Goal: Task Accomplishment & Management: Use online tool/utility

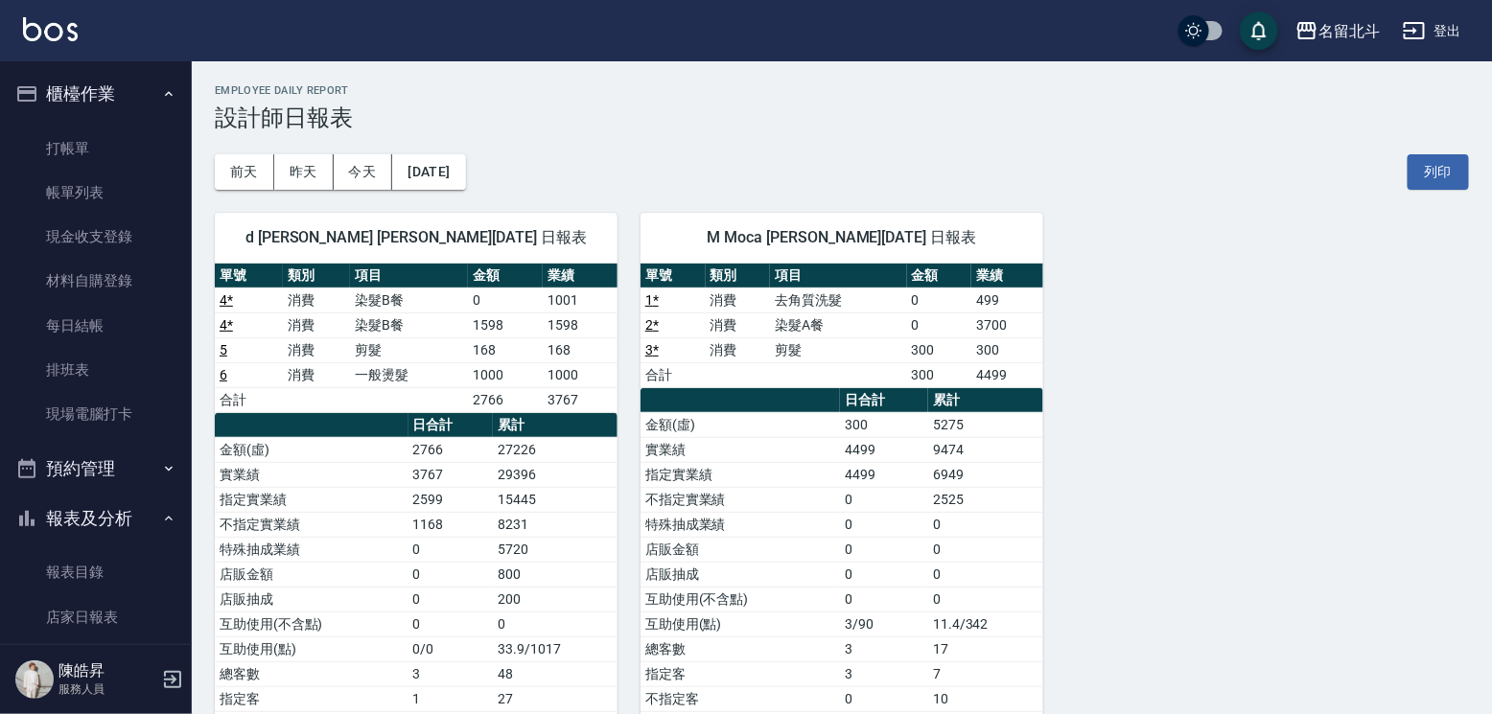
scroll to position [322, 0]
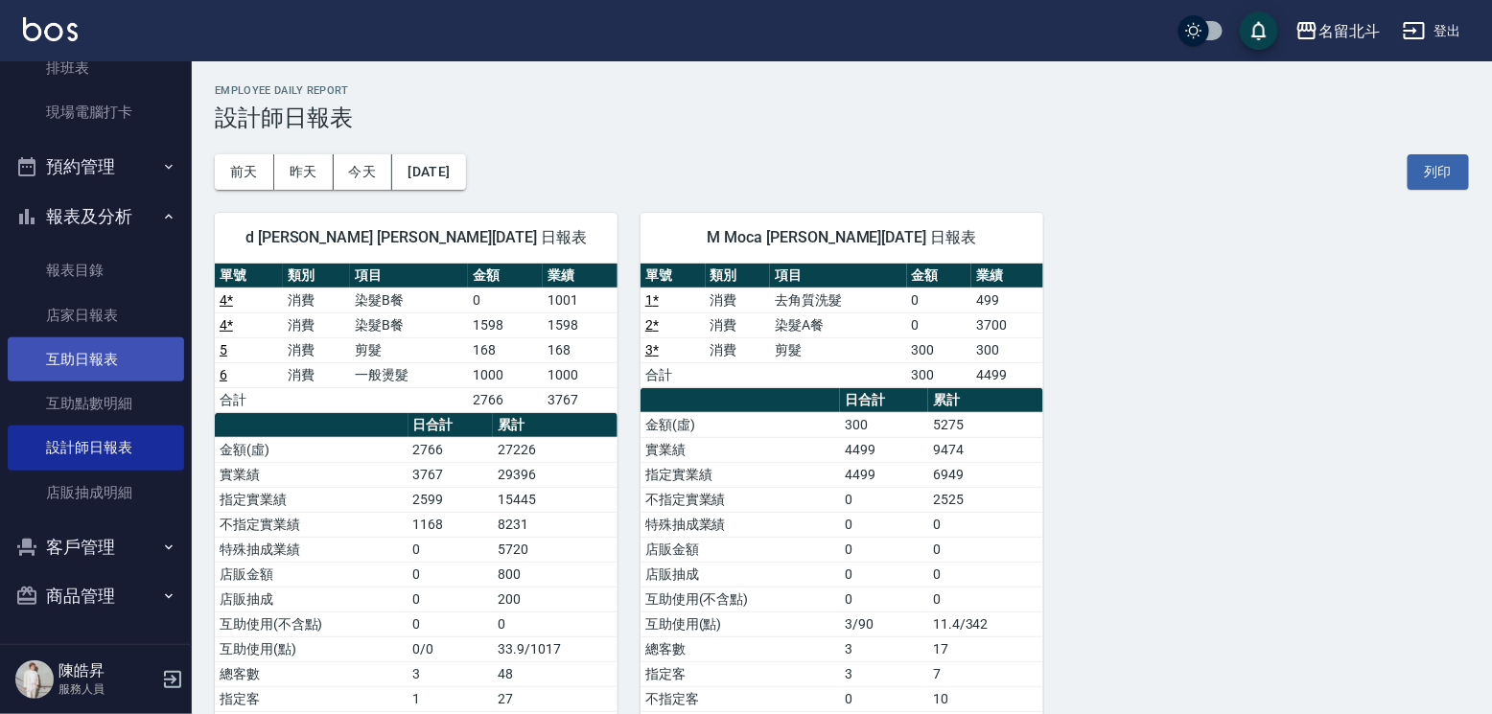
click at [122, 342] on link "互助日報表" at bounding box center [96, 360] width 176 height 44
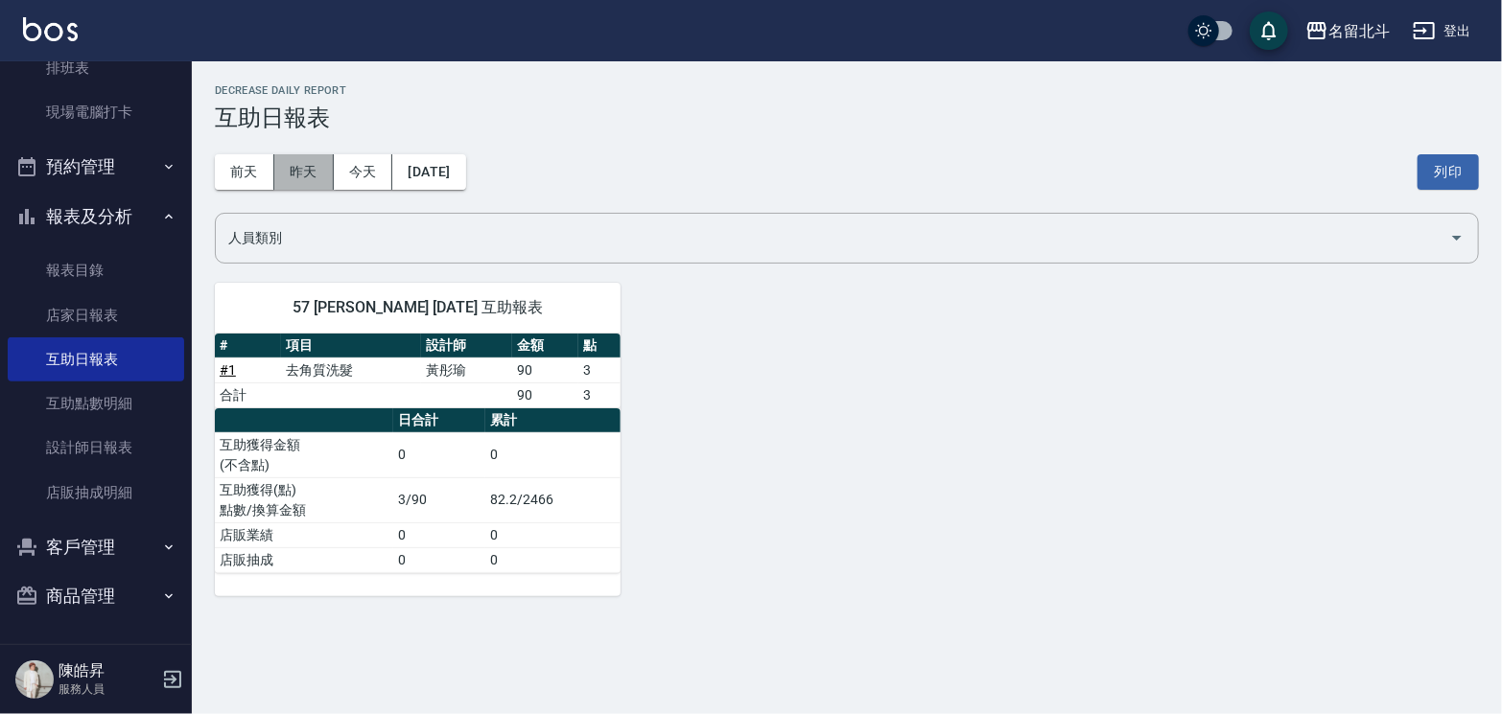
click at [304, 170] on button "昨天" at bounding box center [303, 171] width 59 height 35
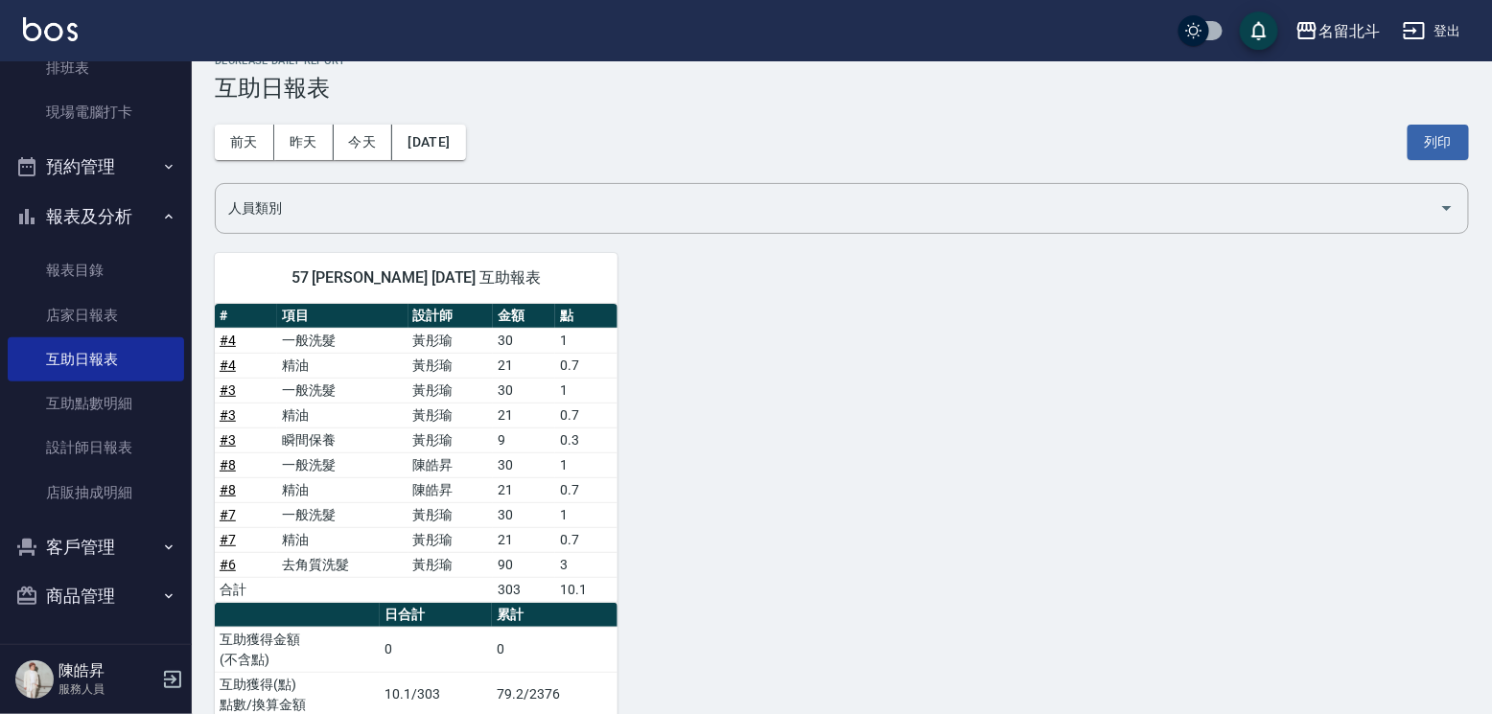
scroll to position [30, 0]
click at [349, 145] on button "今天" at bounding box center [363, 142] width 59 height 35
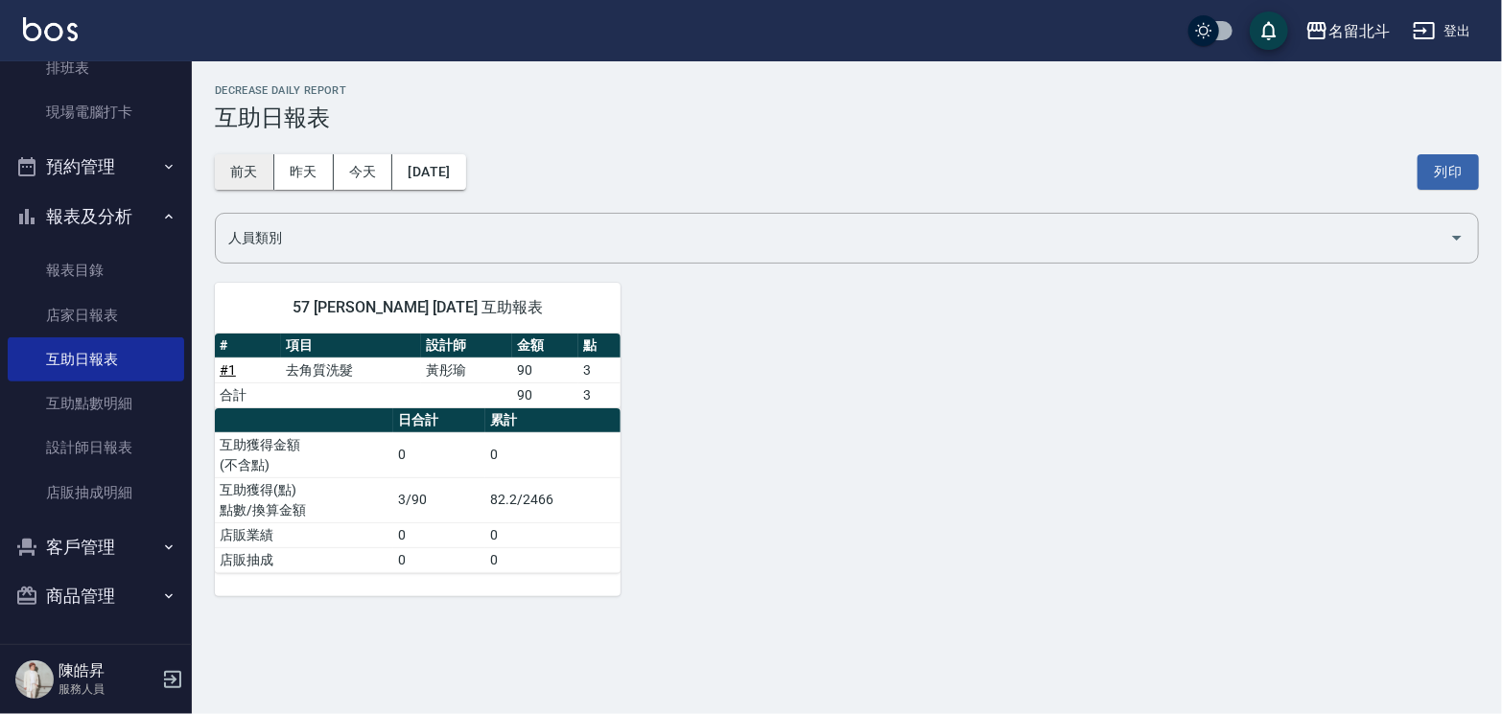
click at [235, 171] on button "前天" at bounding box center [244, 171] width 59 height 35
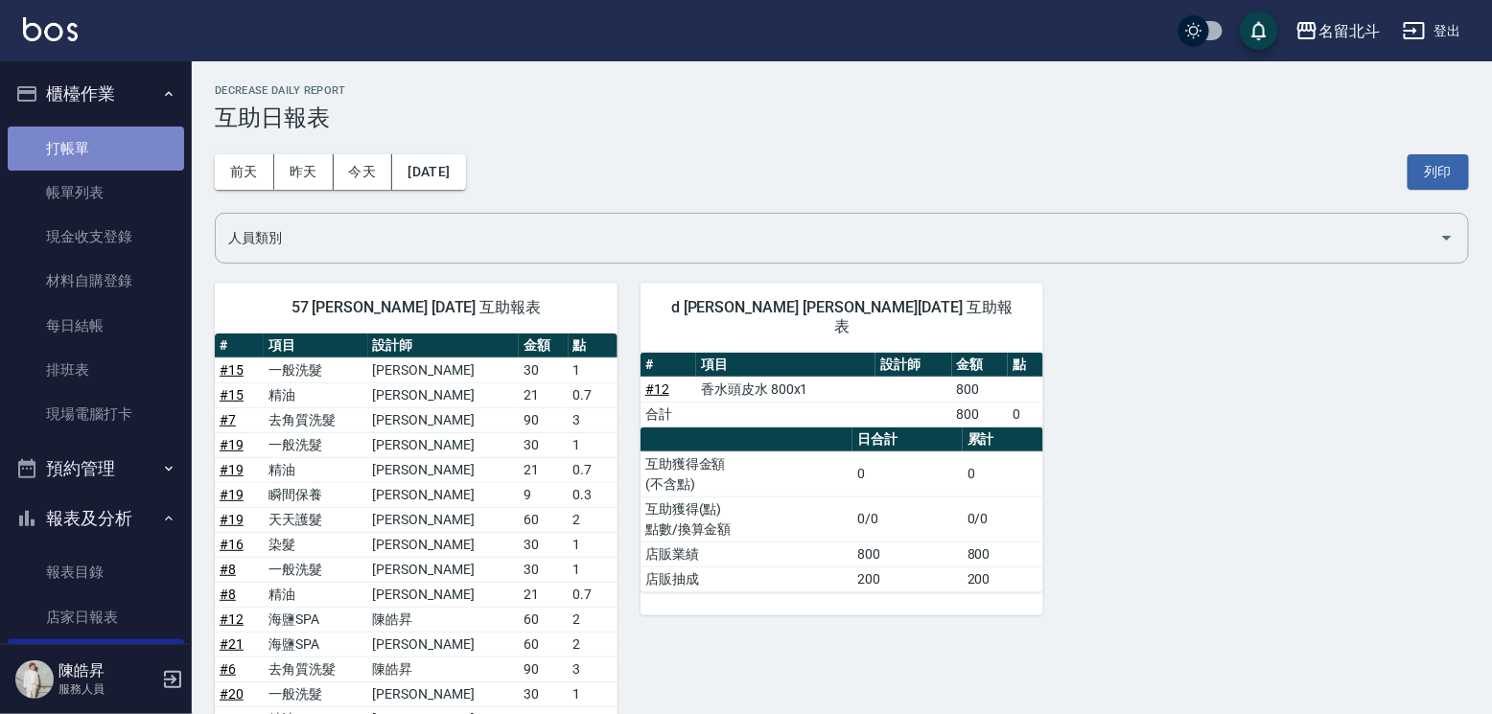
click at [98, 166] on link "打帳單" at bounding box center [96, 149] width 176 height 44
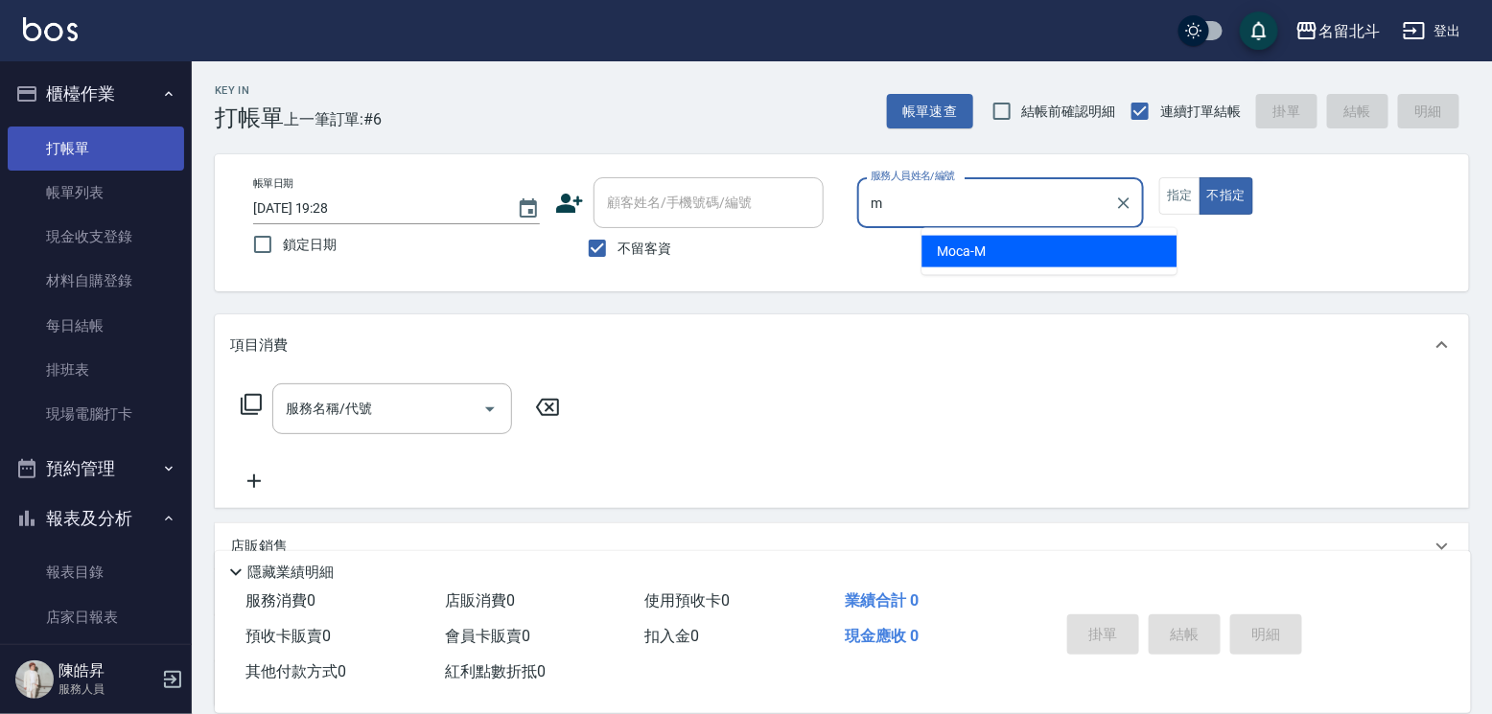
type input "Moca-M"
type button "false"
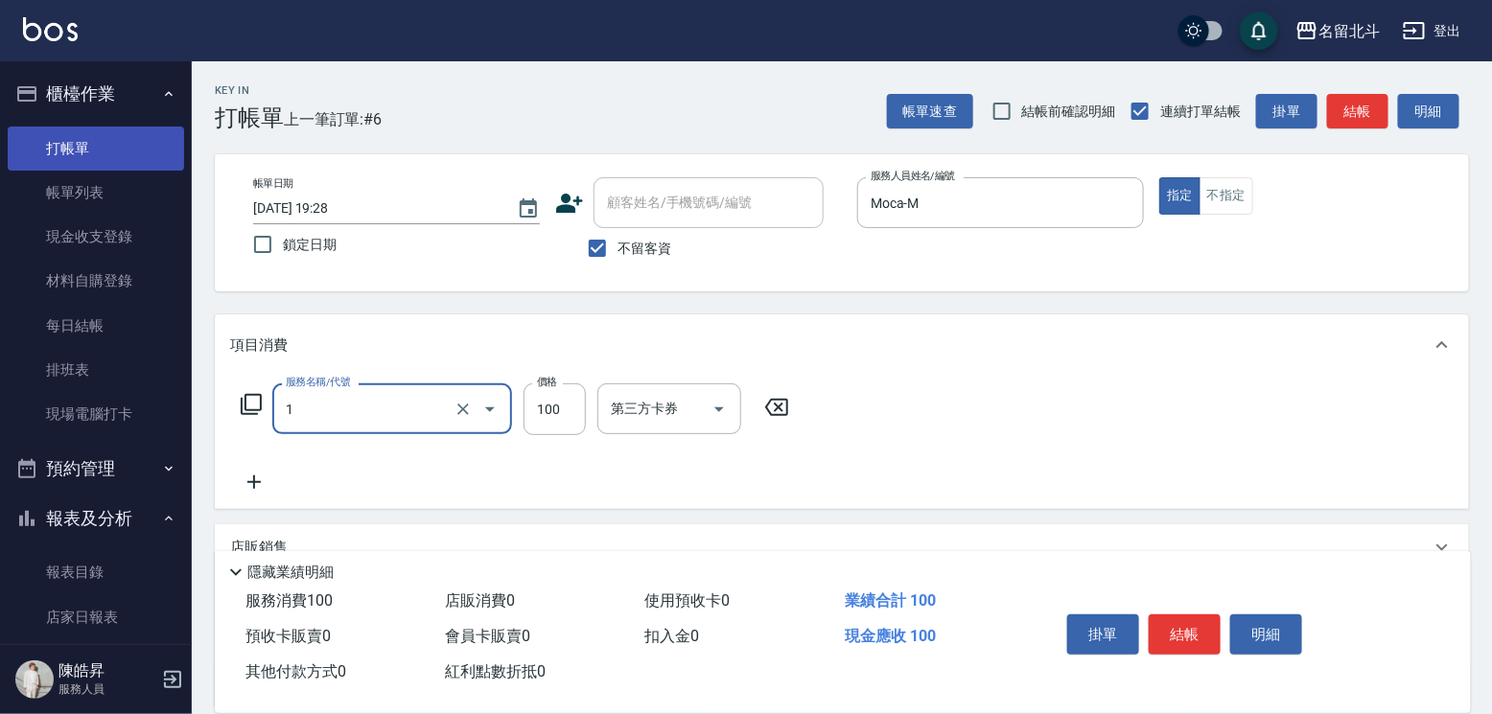
type input "剪髮(1)"
type input "150"
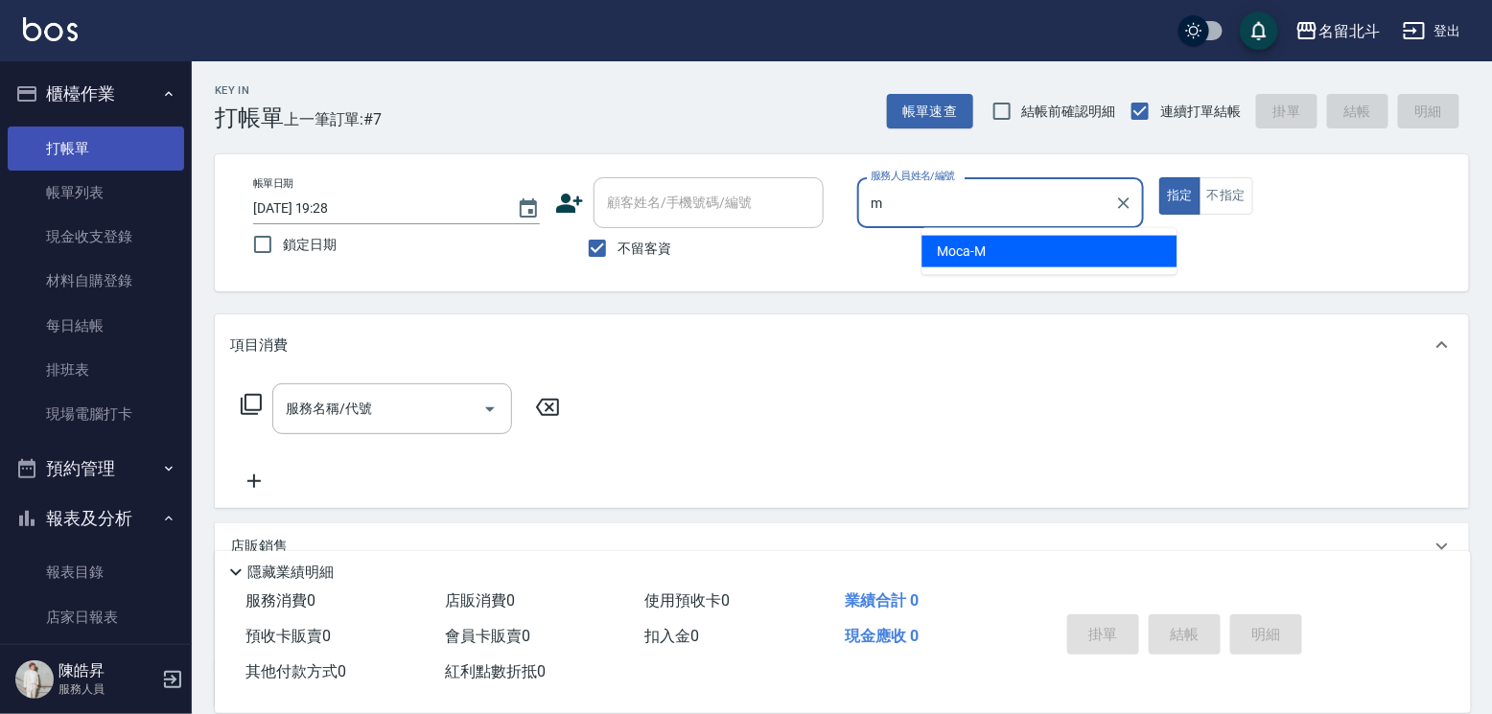
type input "Moca-M"
type button "true"
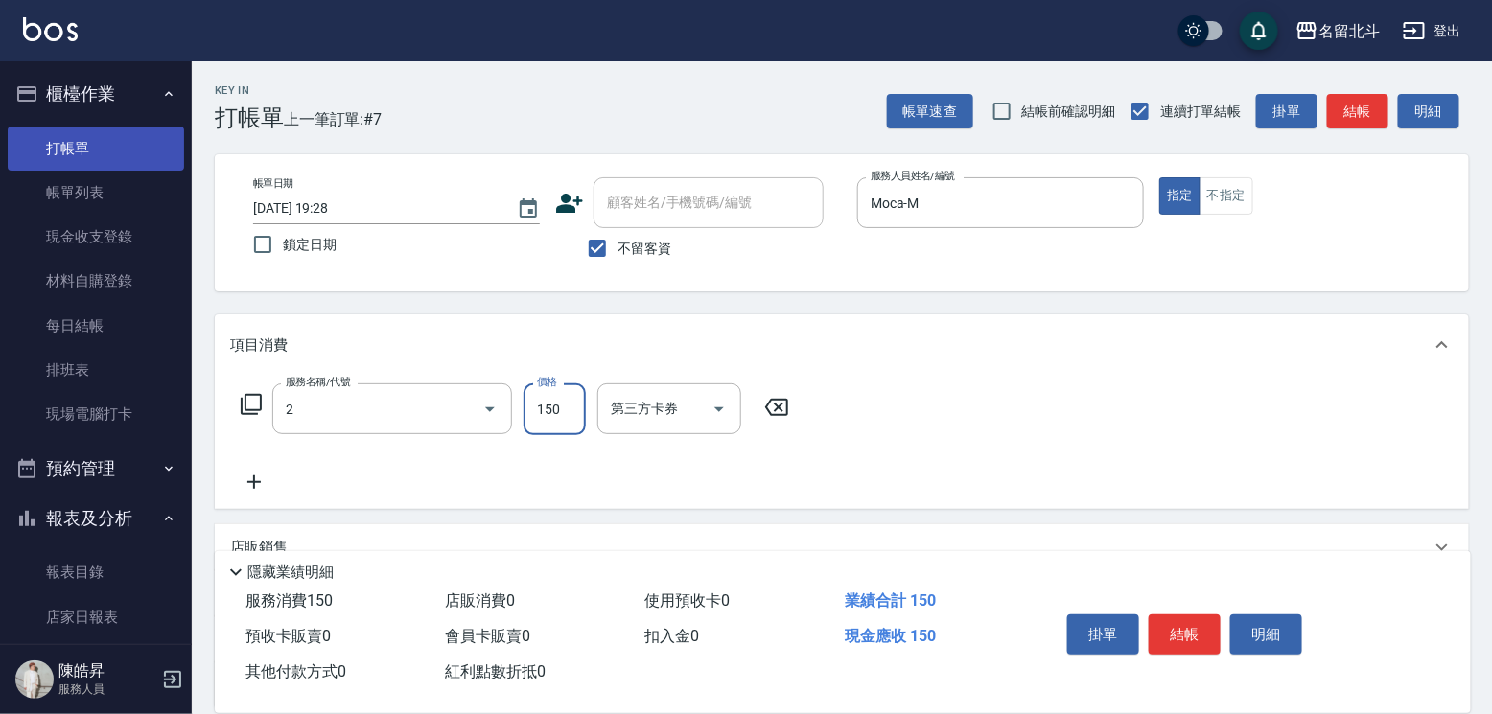
type input "一般洗髮(2)"
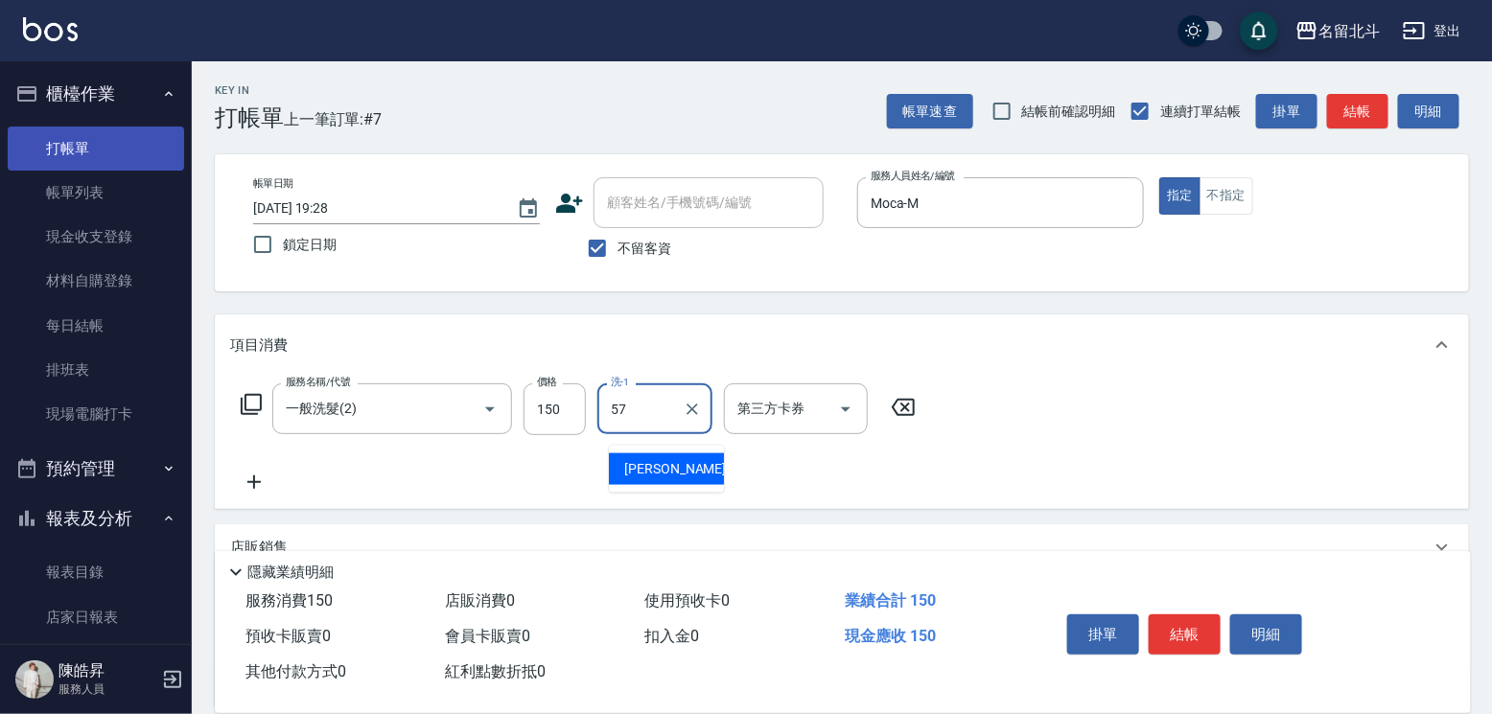
type input "[PERSON_NAME]-57"
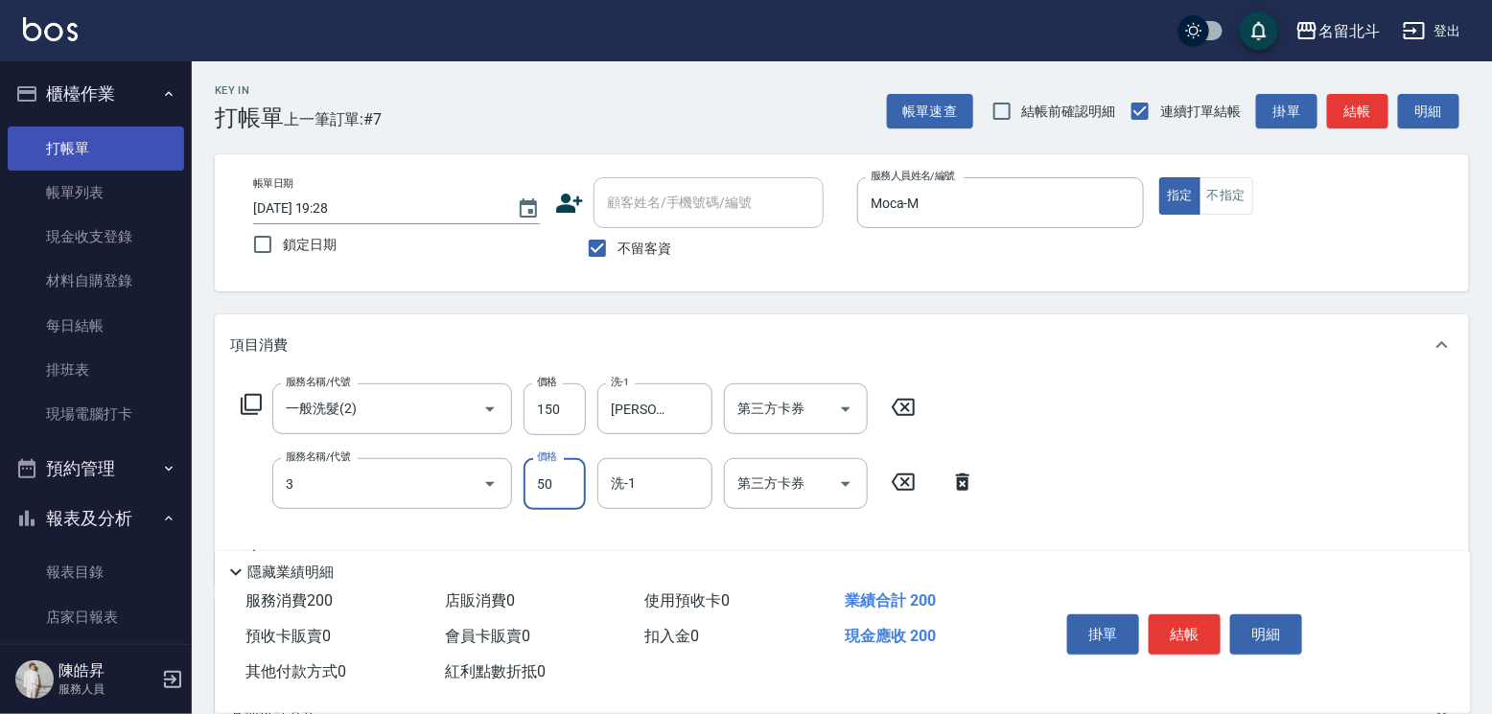
type input "精油(3)"
type input "[PERSON_NAME]-57"
type input "剪髮(1)"
type input "250"
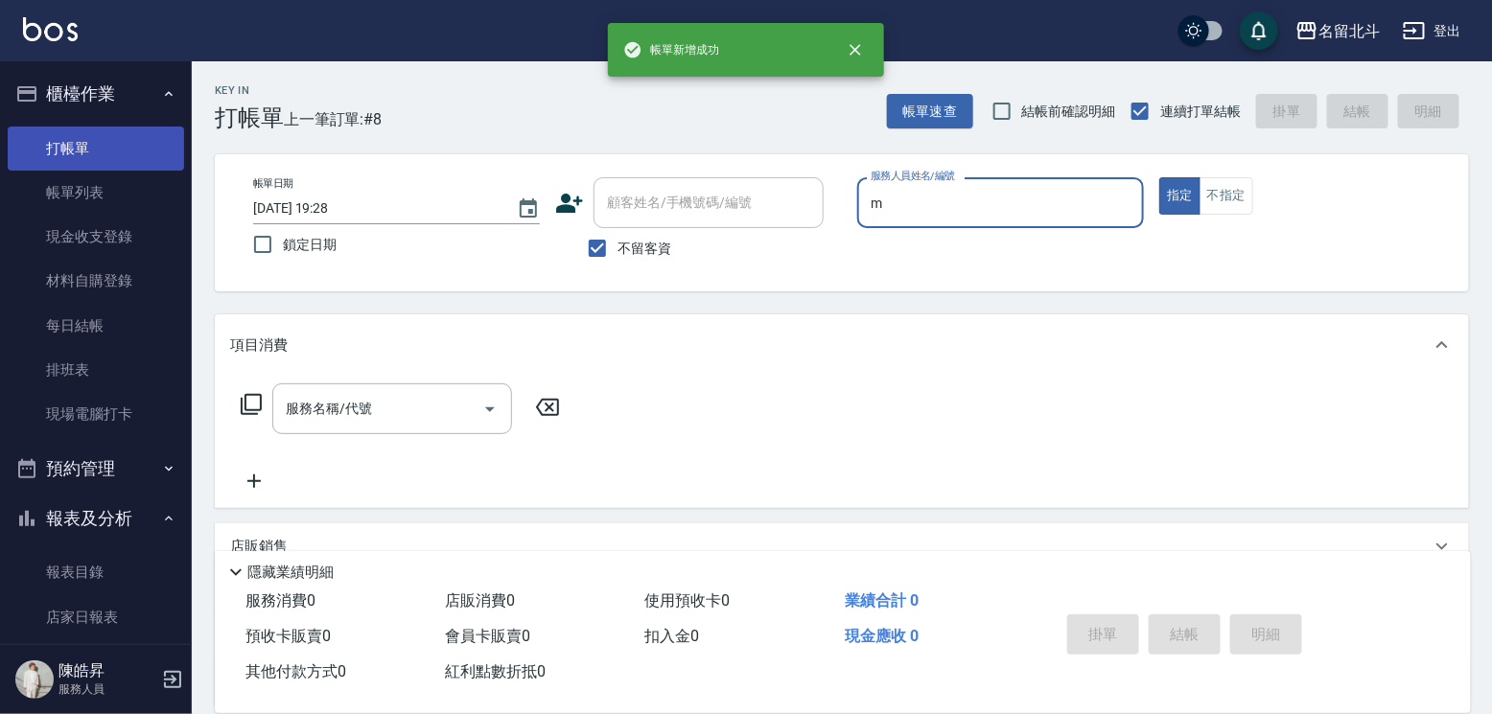
type input "Moca-M"
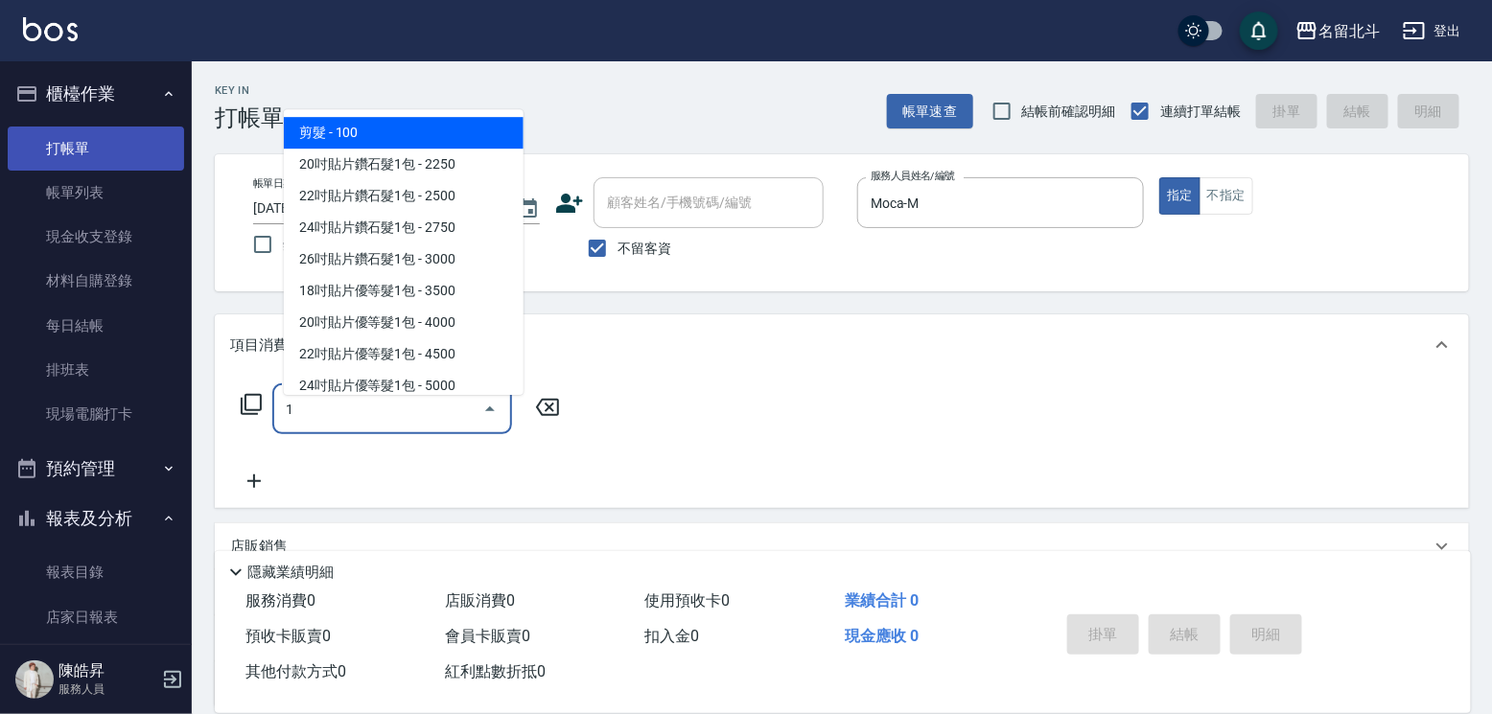
type input "剪髮(1)"
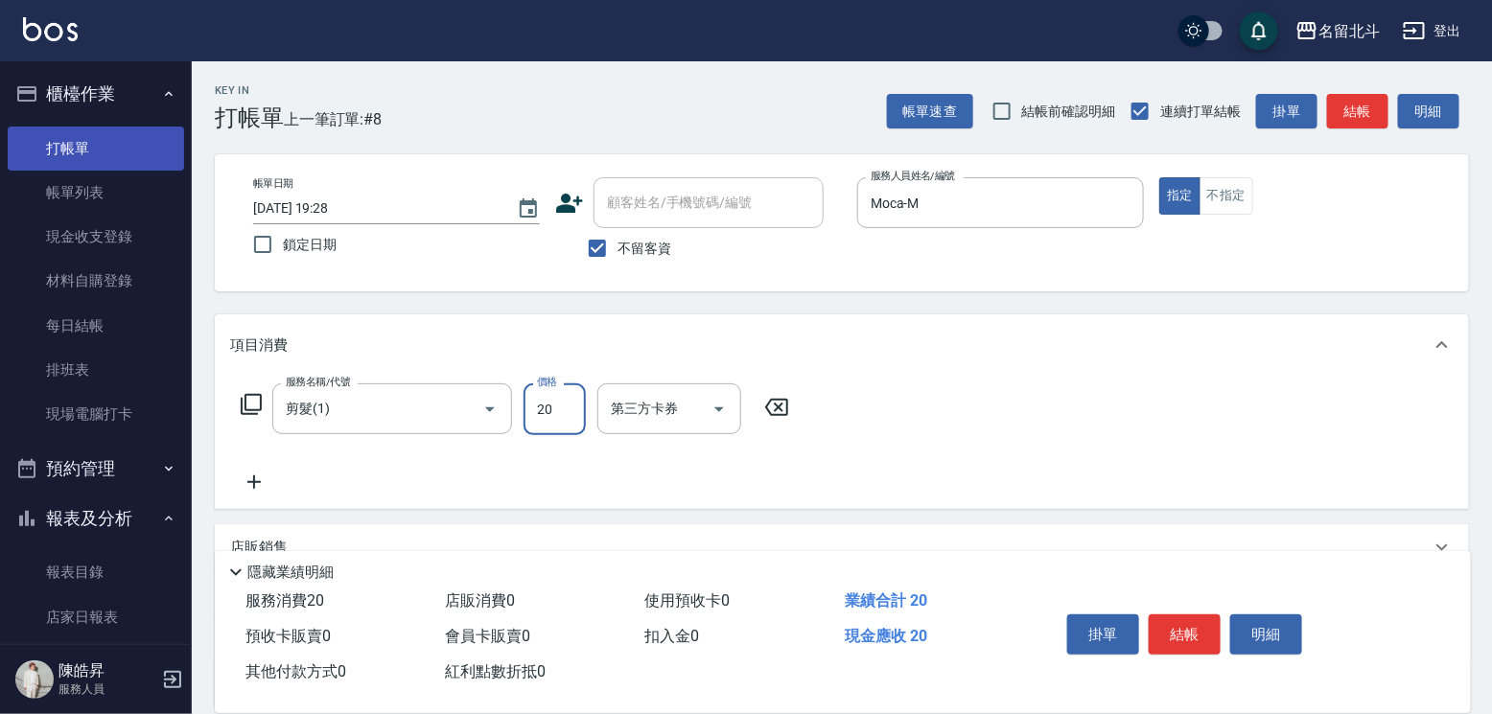
type input "200"
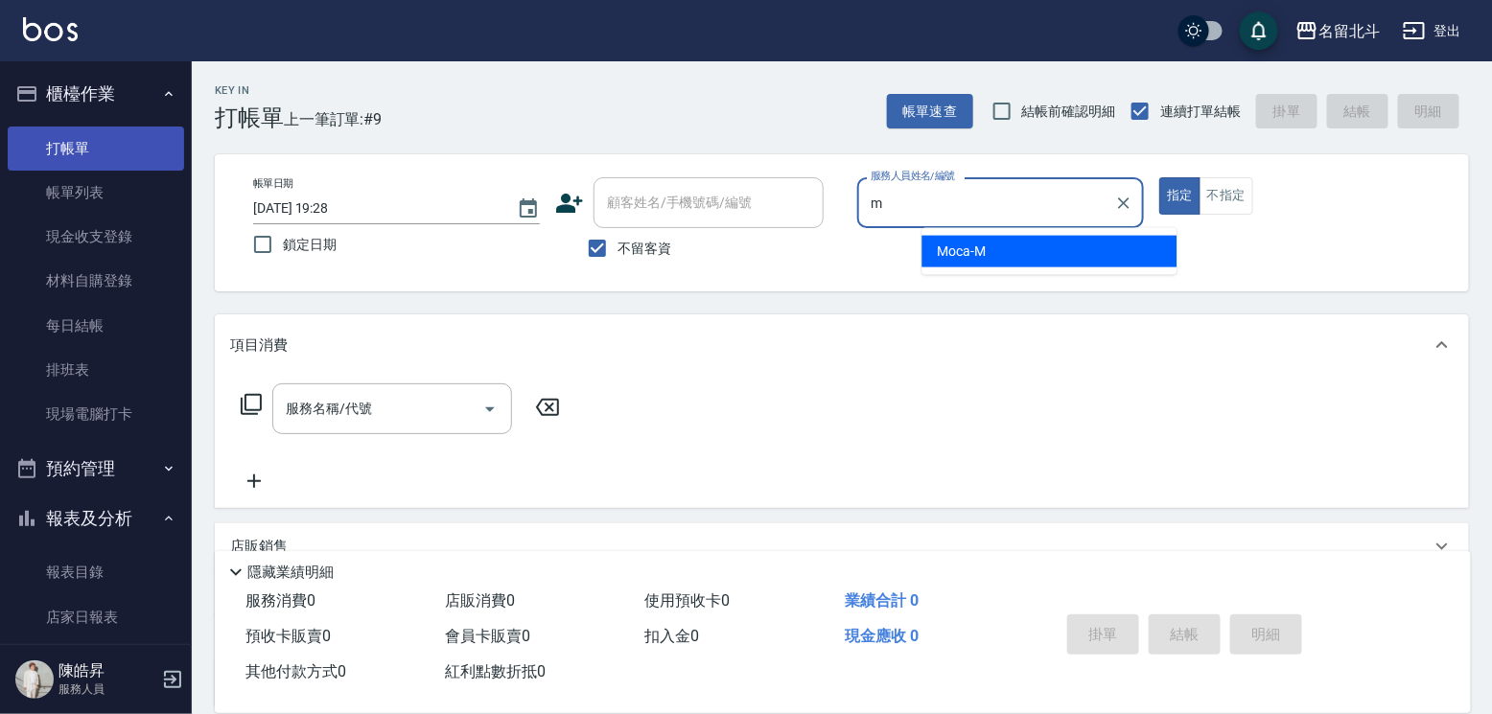
type input "Moca-M"
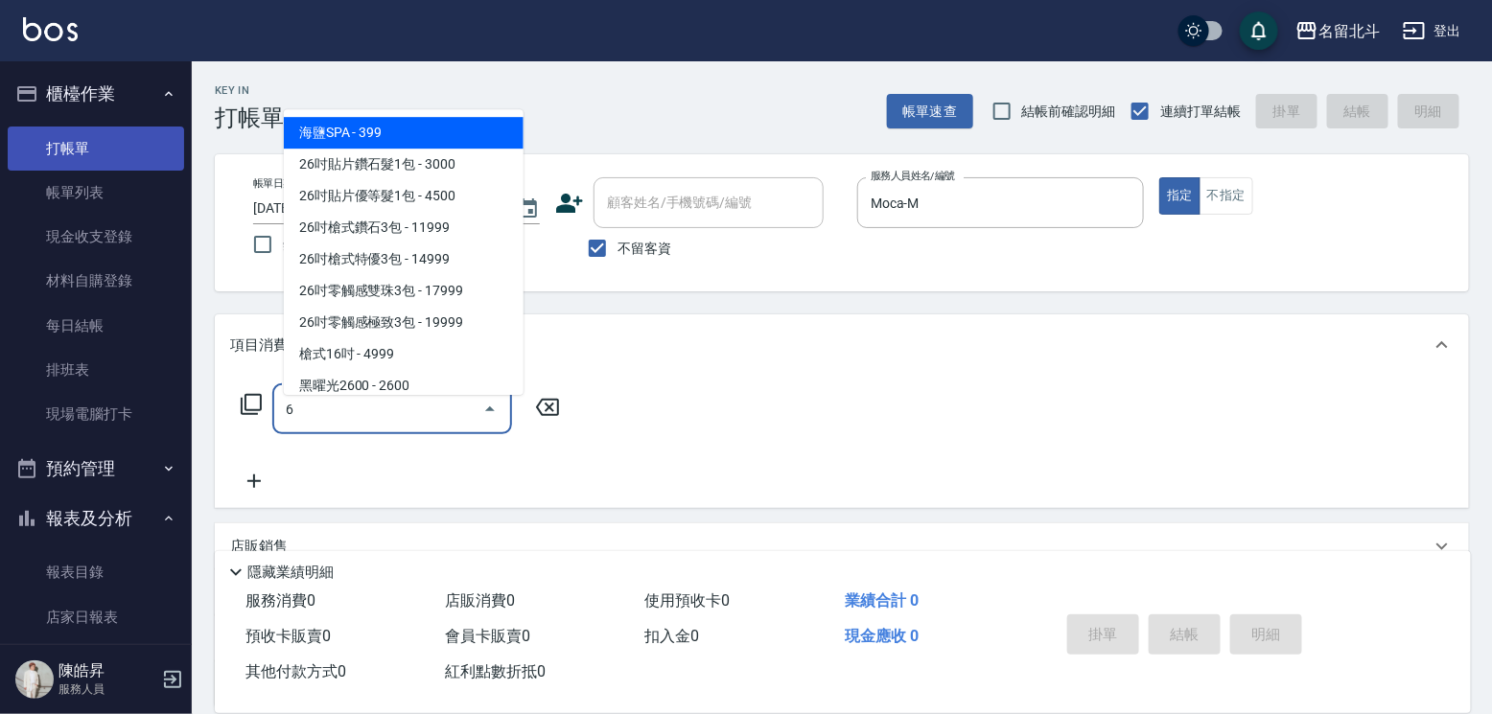
type input "海鹽SPA(6)"
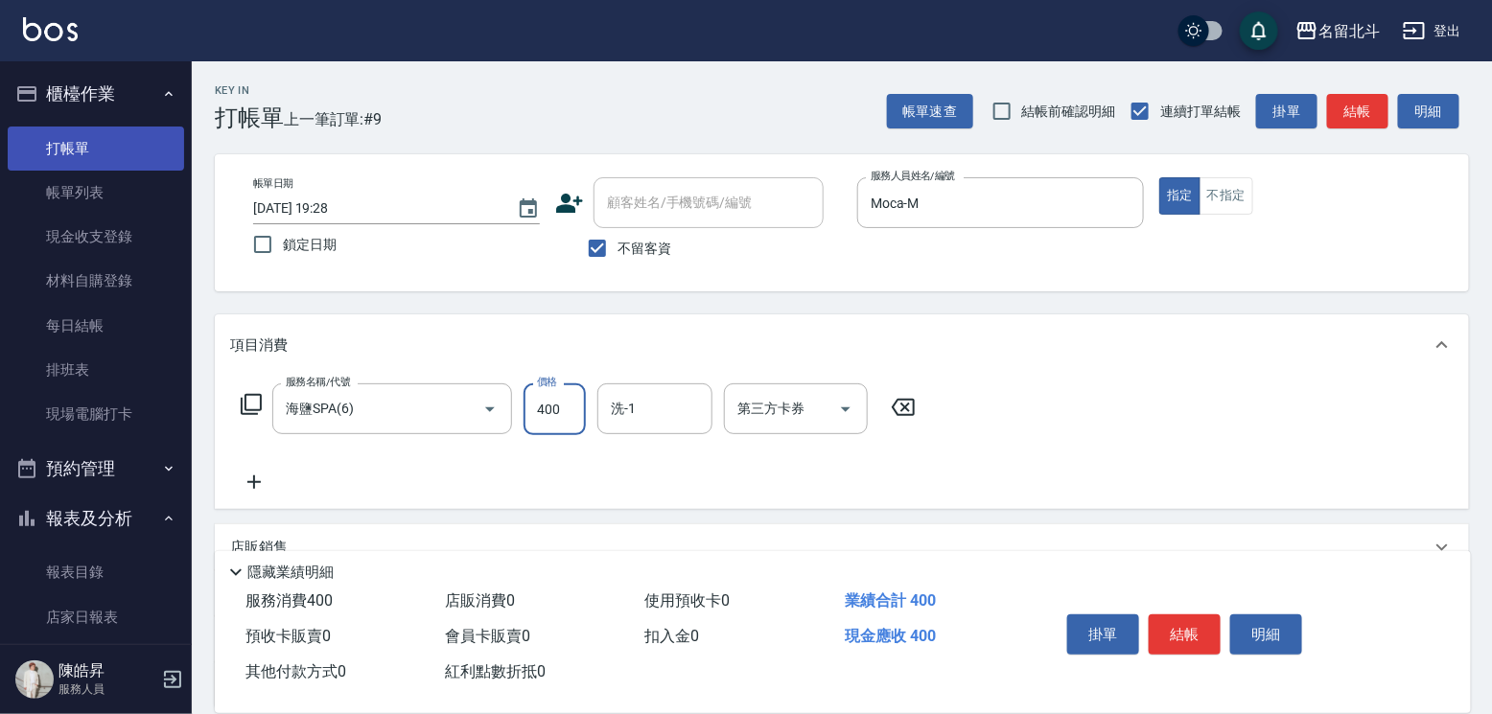
type input "400"
type input "[PERSON_NAME]-57"
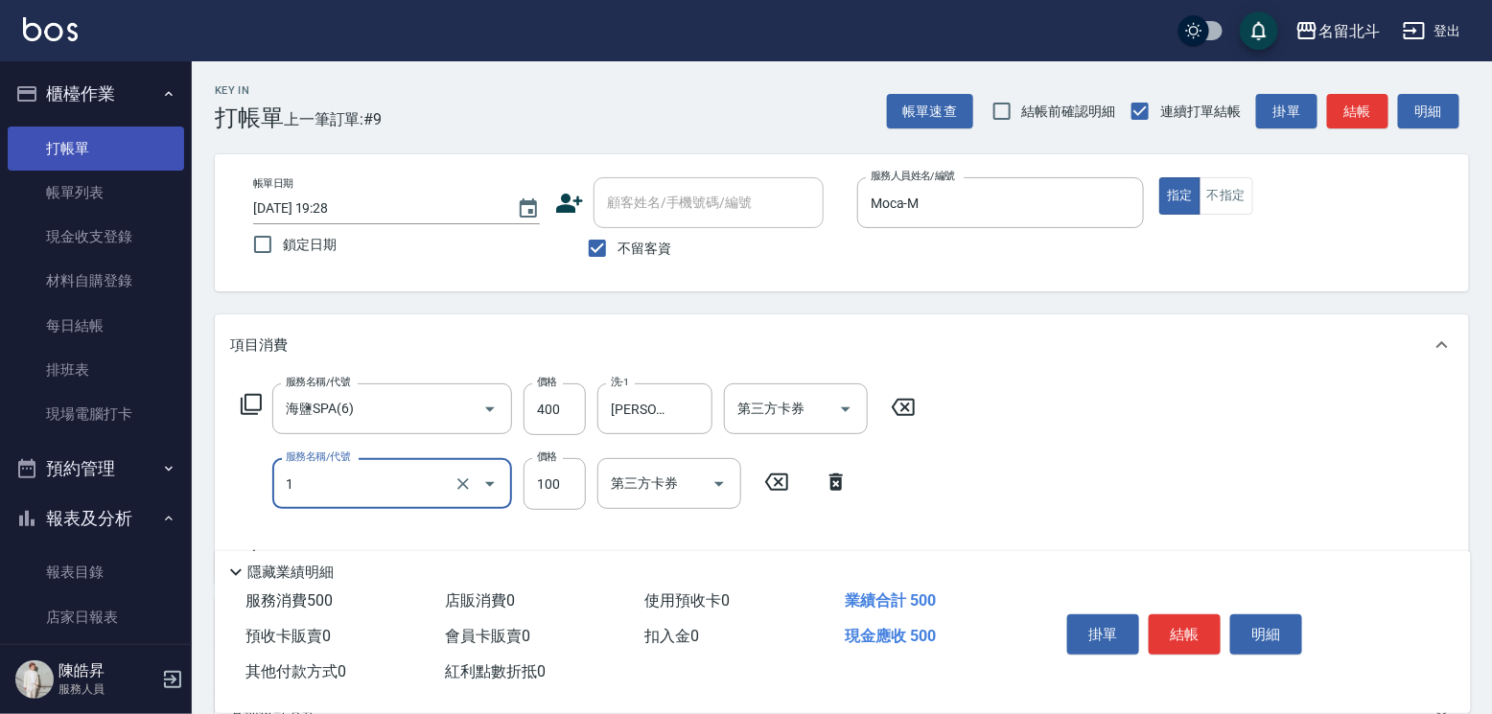
type input "剪髮(1)"
type input "300"
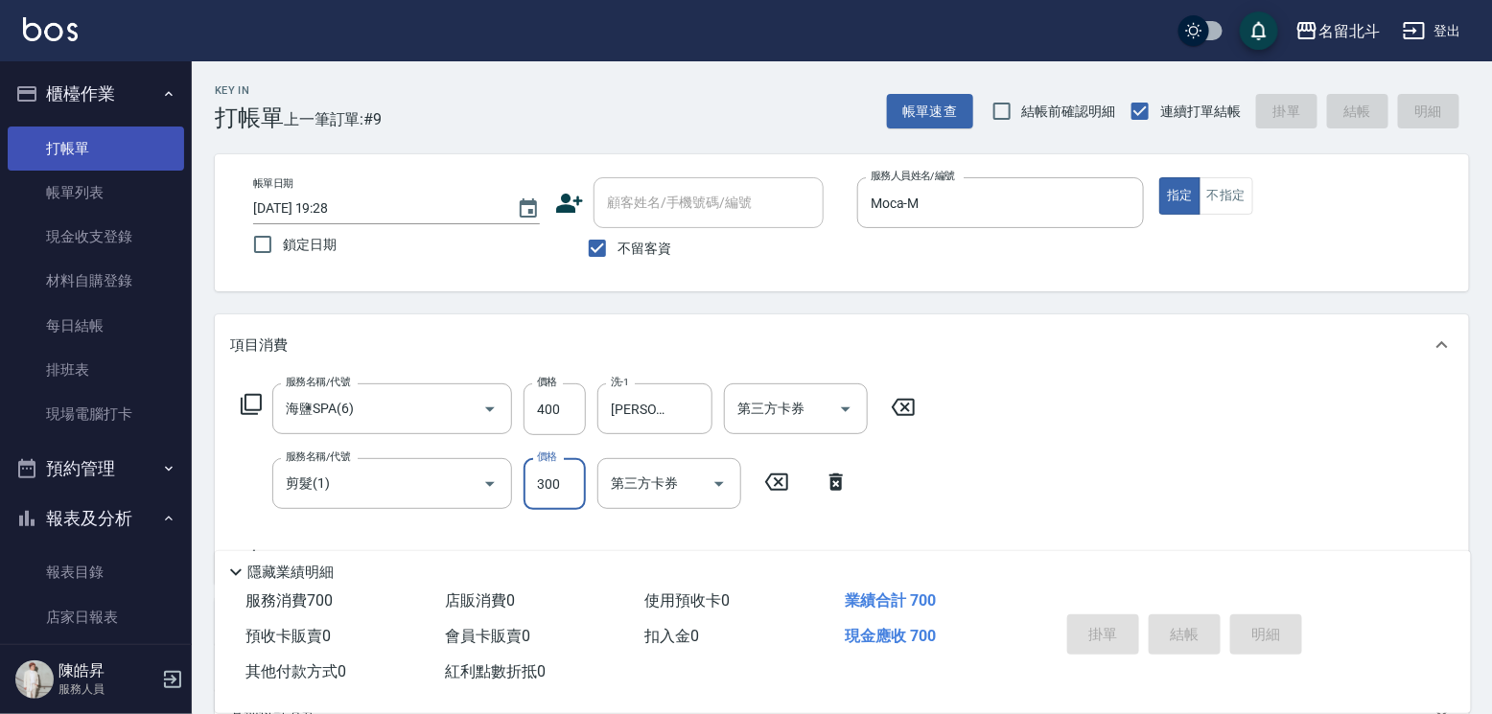
type input "[DATE] 19:29"
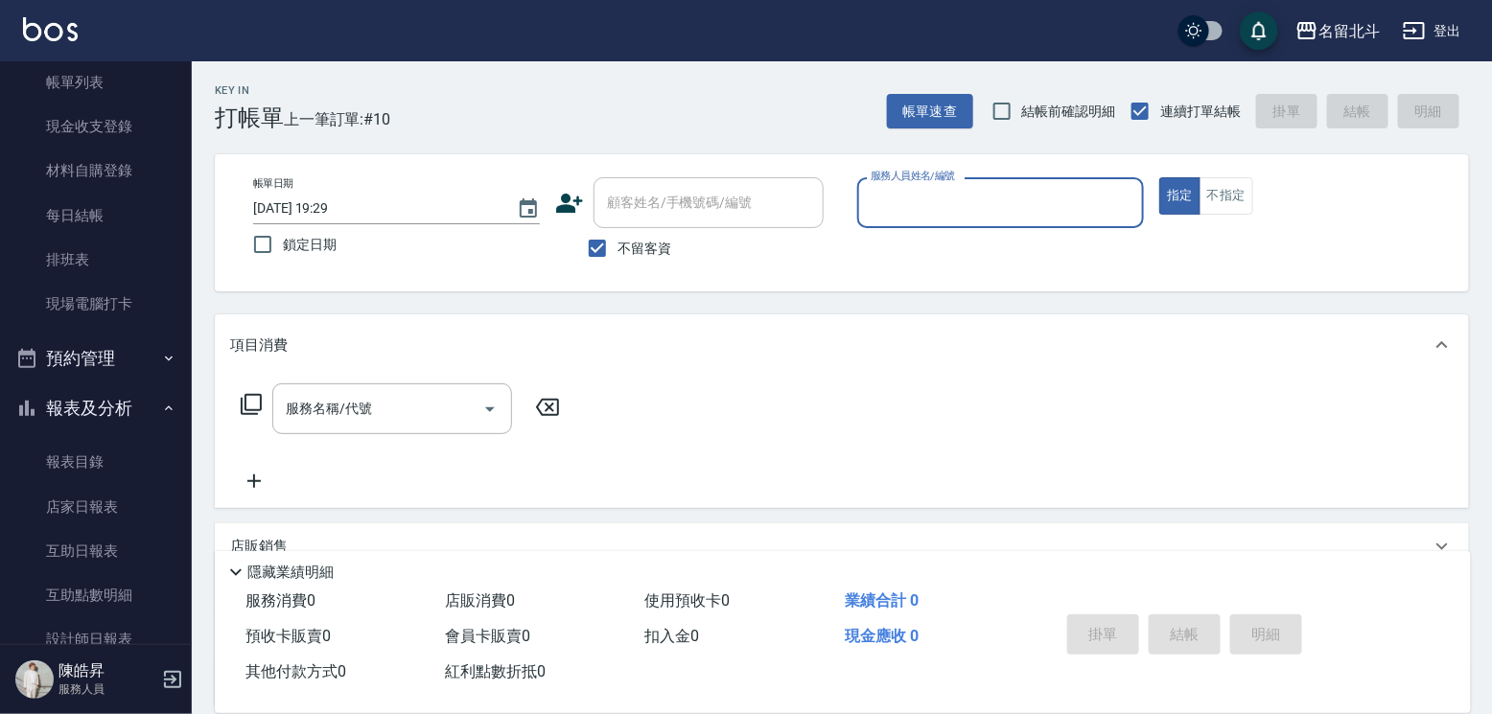
scroll to position [288, 0]
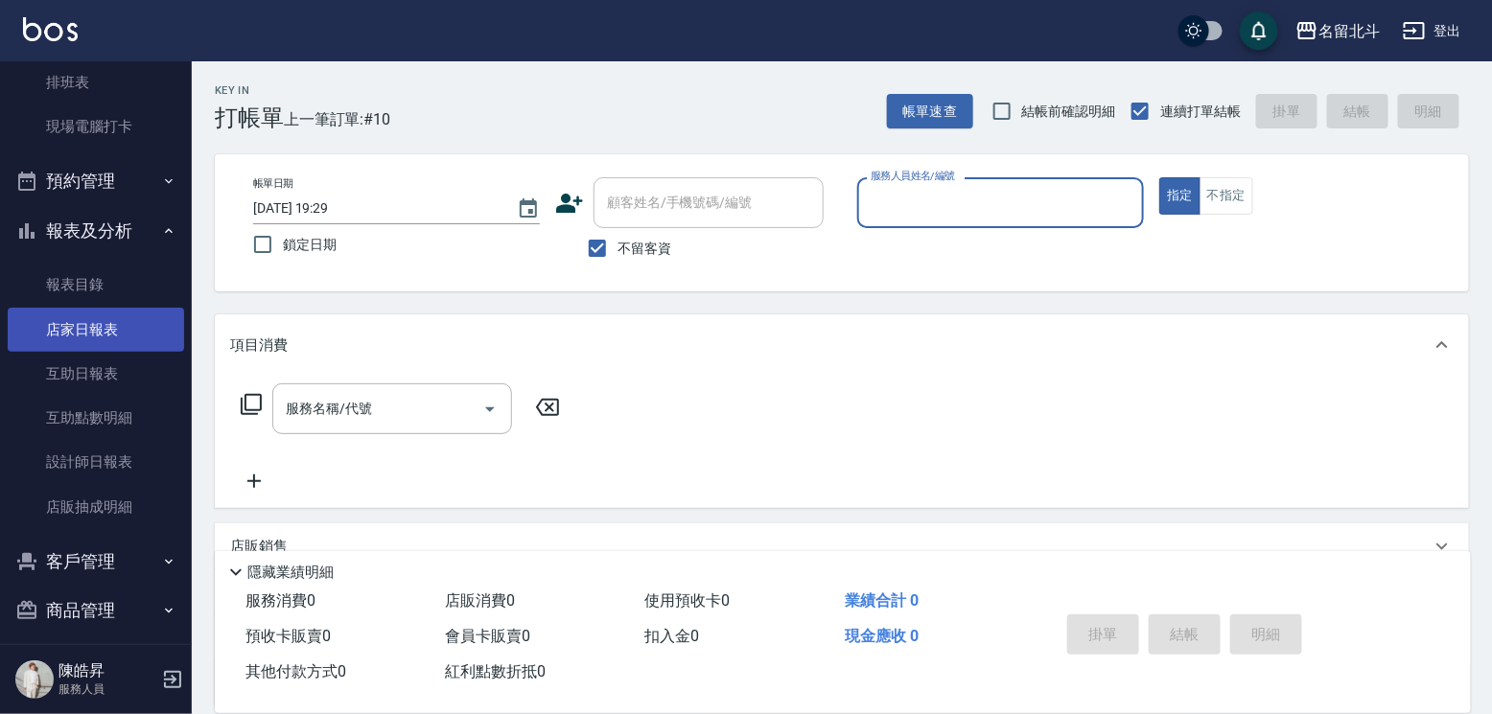
click at [116, 344] on link "店家日報表" at bounding box center [96, 330] width 176 height 44
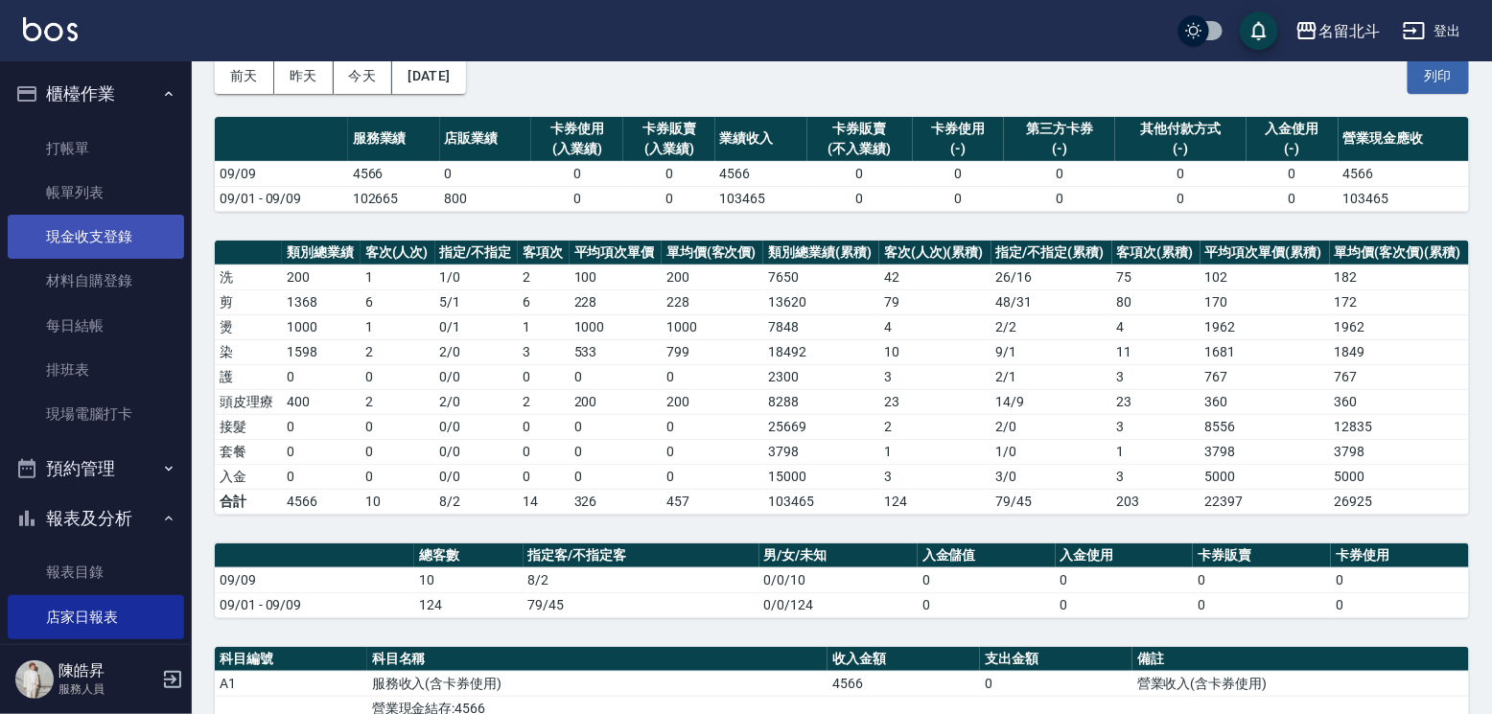
click at [107, 242] on link "現金收支登錄" at bounding box center [96, 237] width 176 height 44
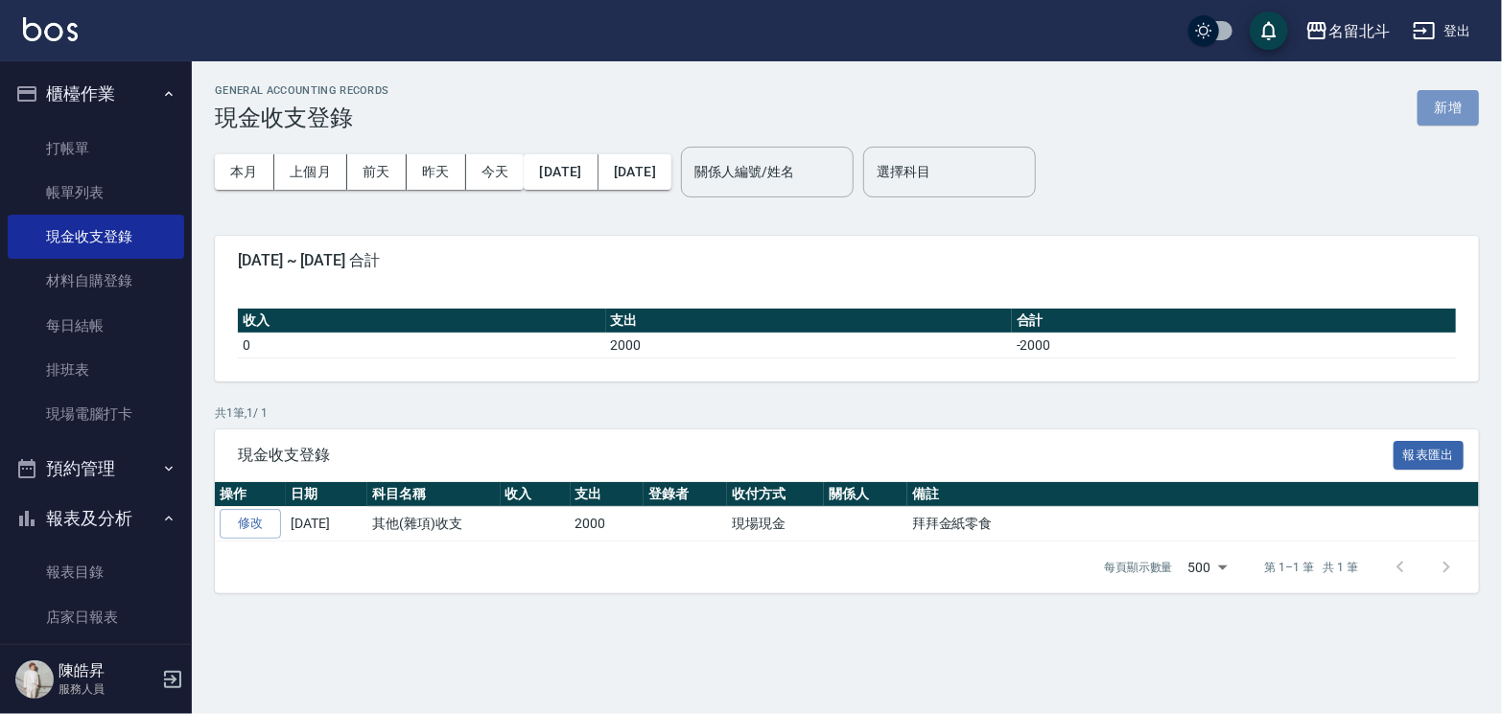
click at [1452, 92] on button "新增" at bounding box center [1447, 107] width 61 height 35
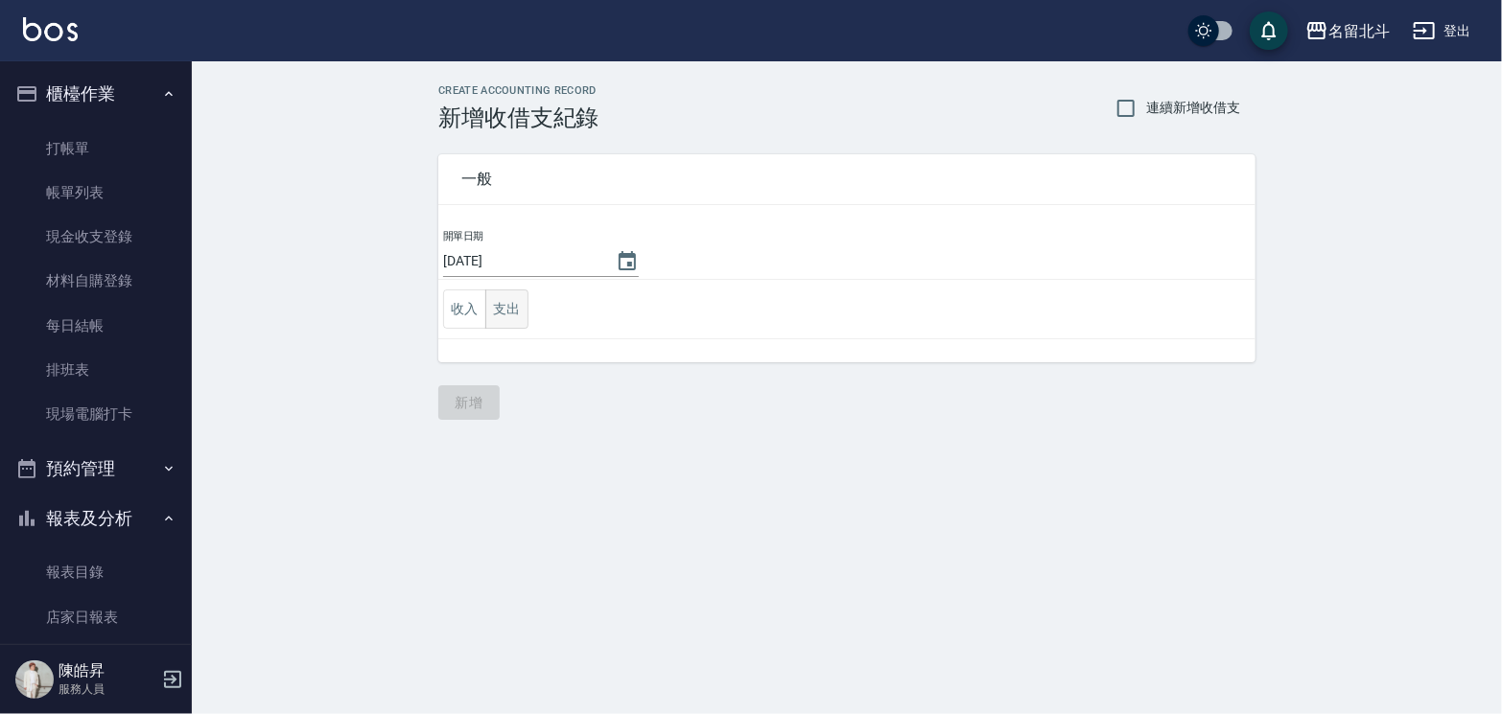
click at [503, 310] on button "支出" at bounding box center [506, 309] width 43 height 39
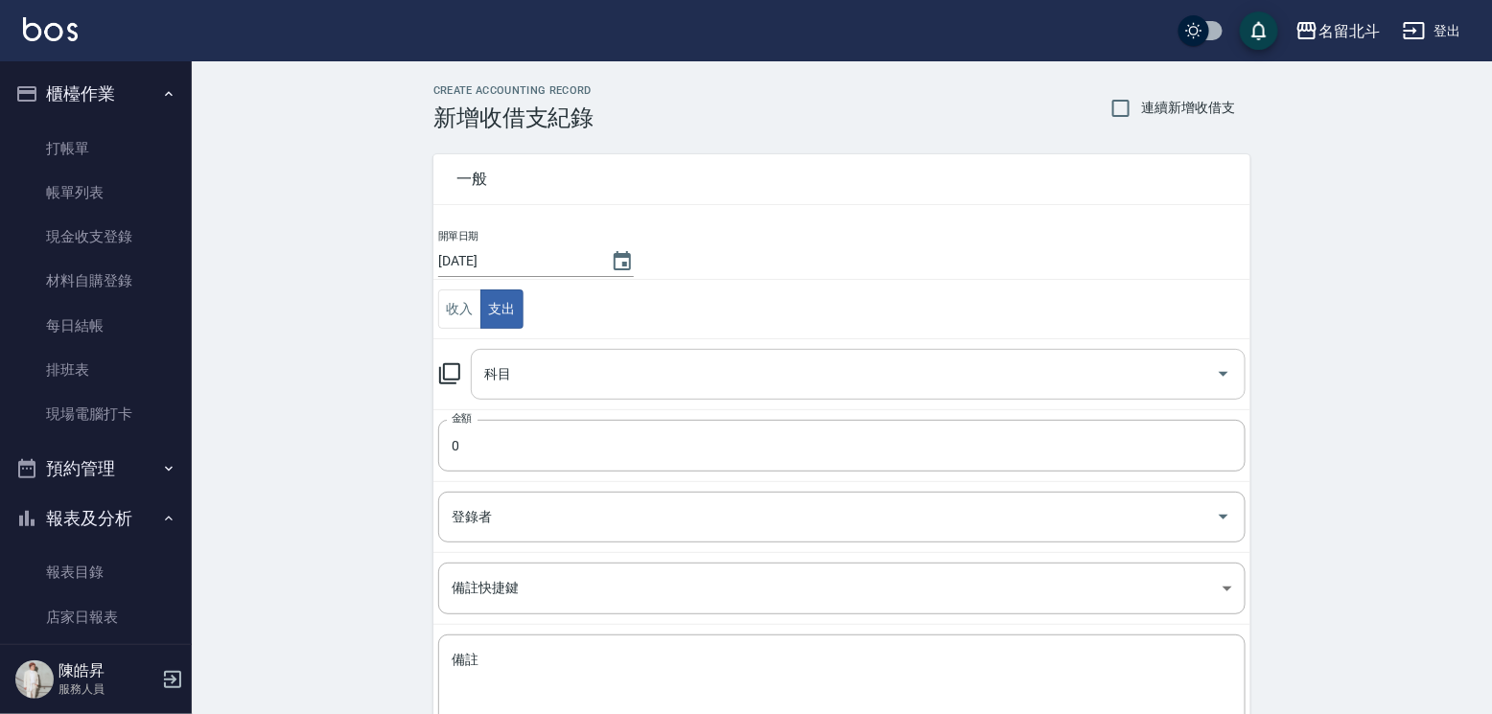
click at [595, 386] on input "科目" at bounding box center [844, 375] width 729 height 34
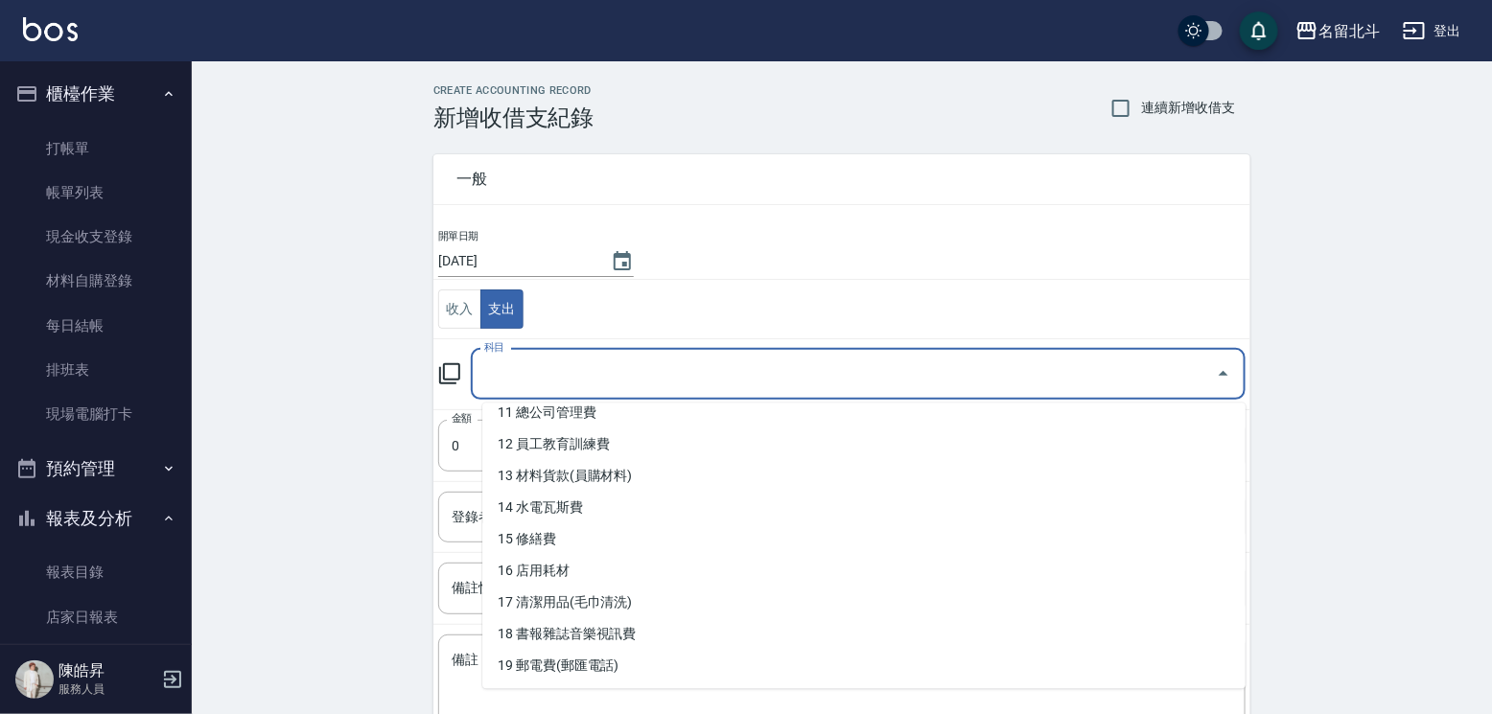
scroll to position [384, 0]
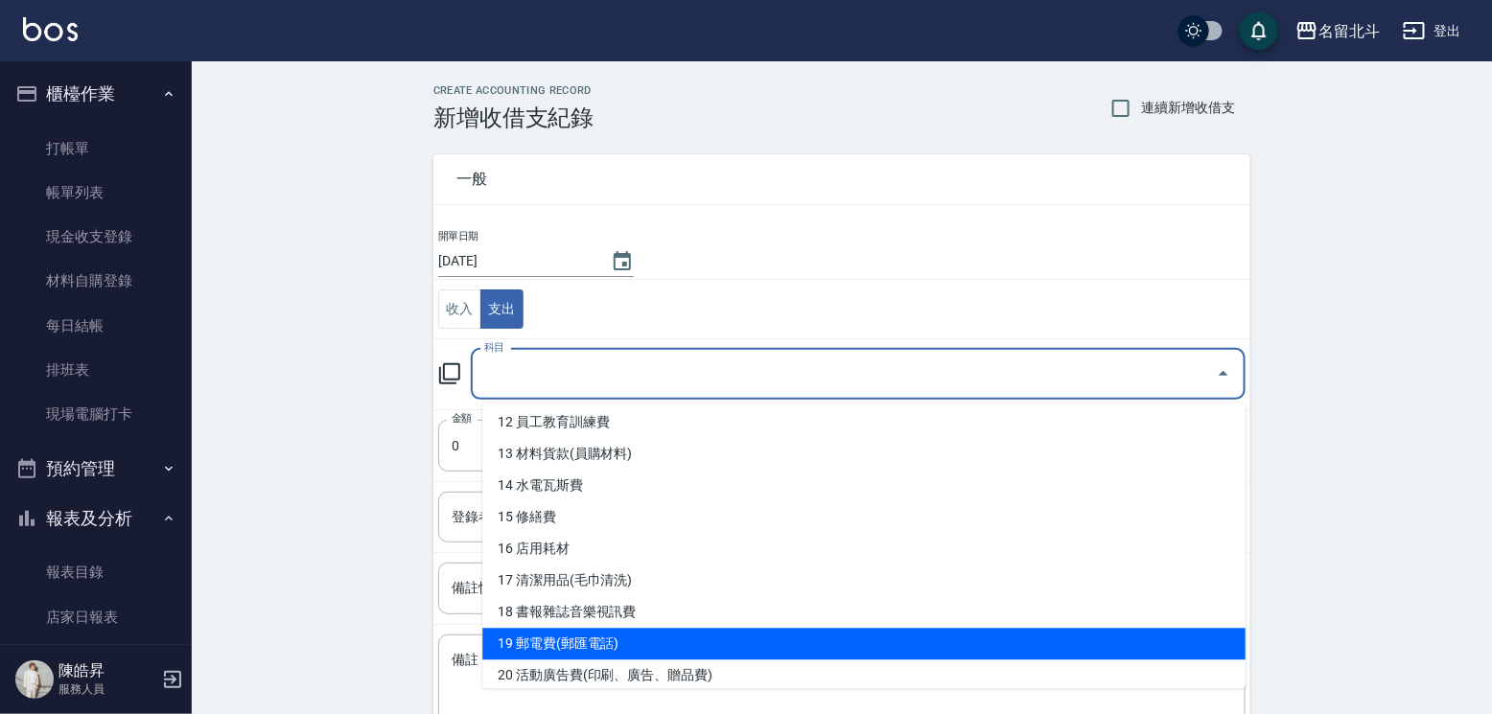
click at [641, 632] on li "19 郵電費(郵匯電話)" at bounding box center [863, 644] width 763 height 32
type input "19 郵電費(郵匯電話)"
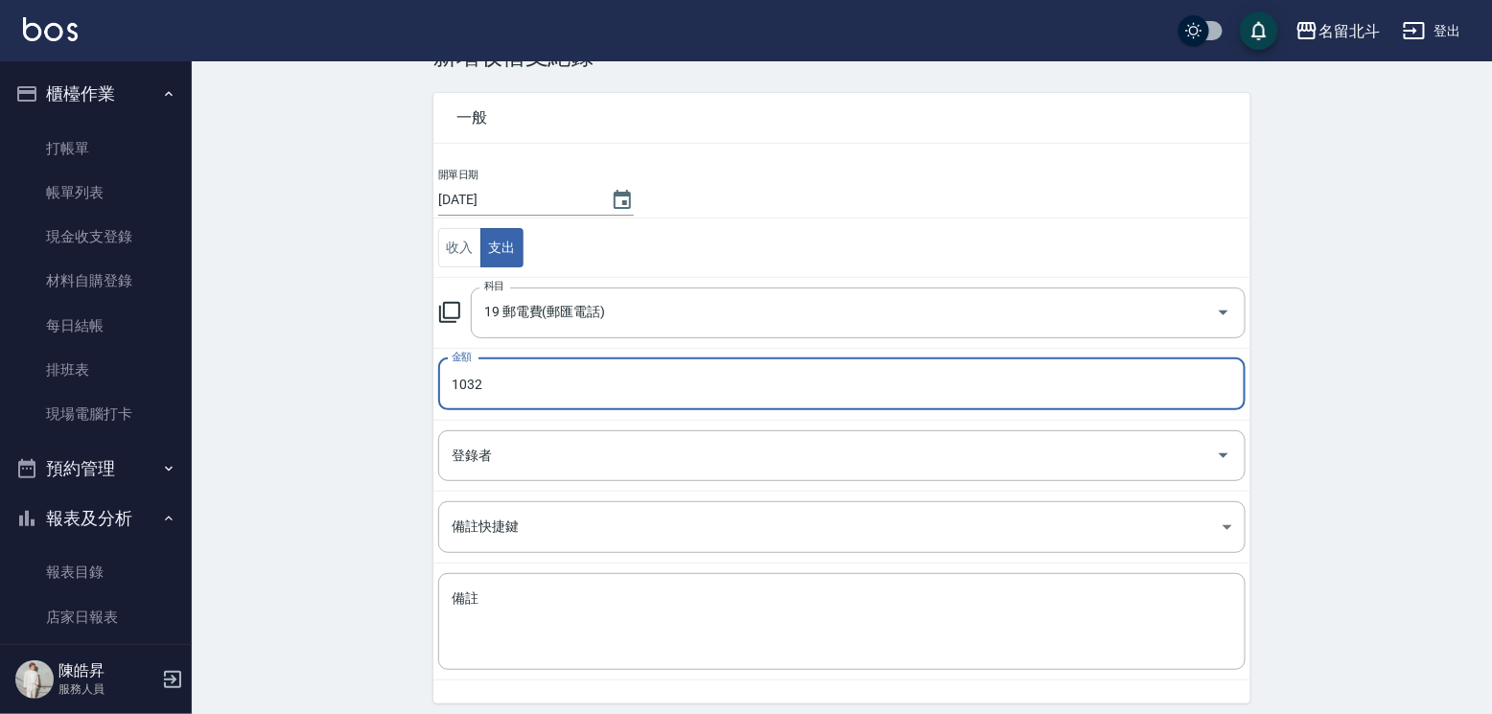
scroll to position [96, 0]
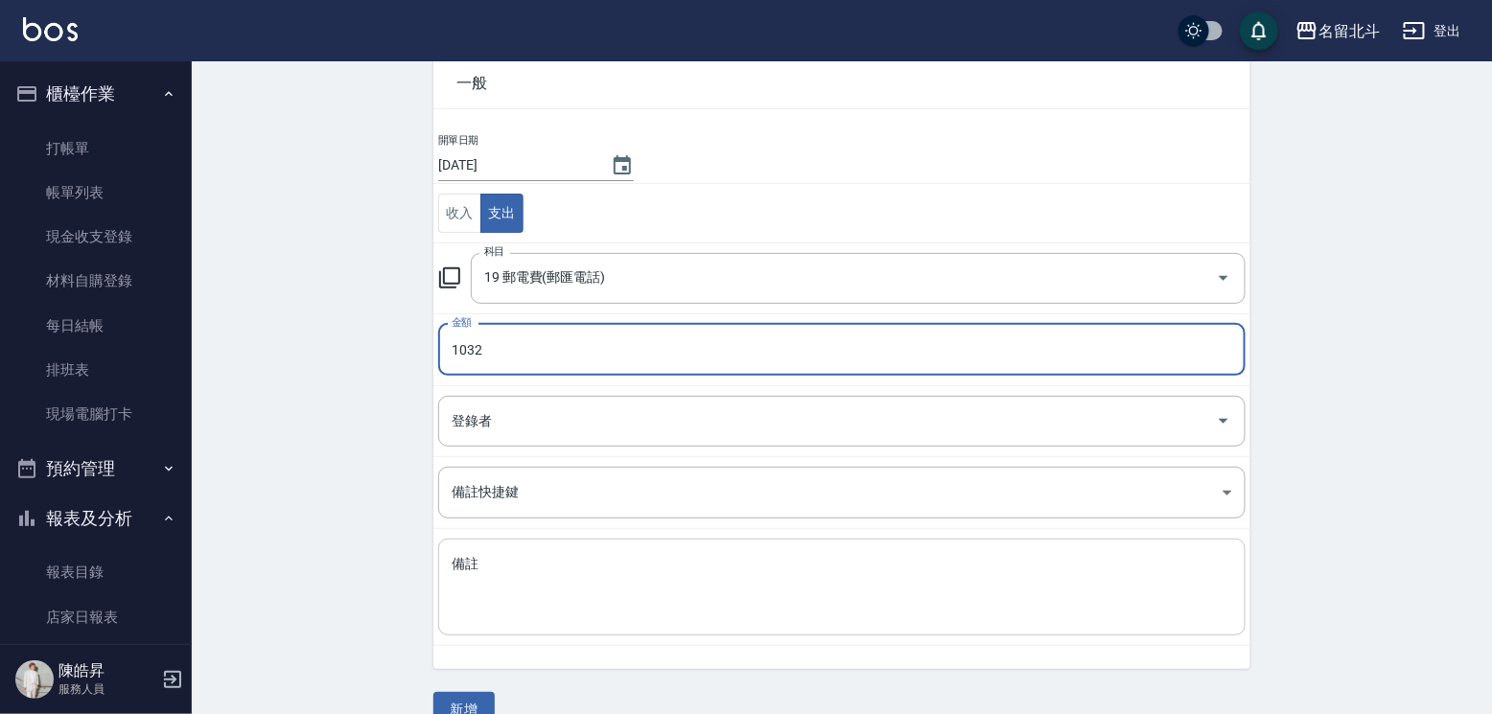
type input "1032"
click at [570, 566] on textarea "備註" at bounding box center [842, 587] width 781 height 65
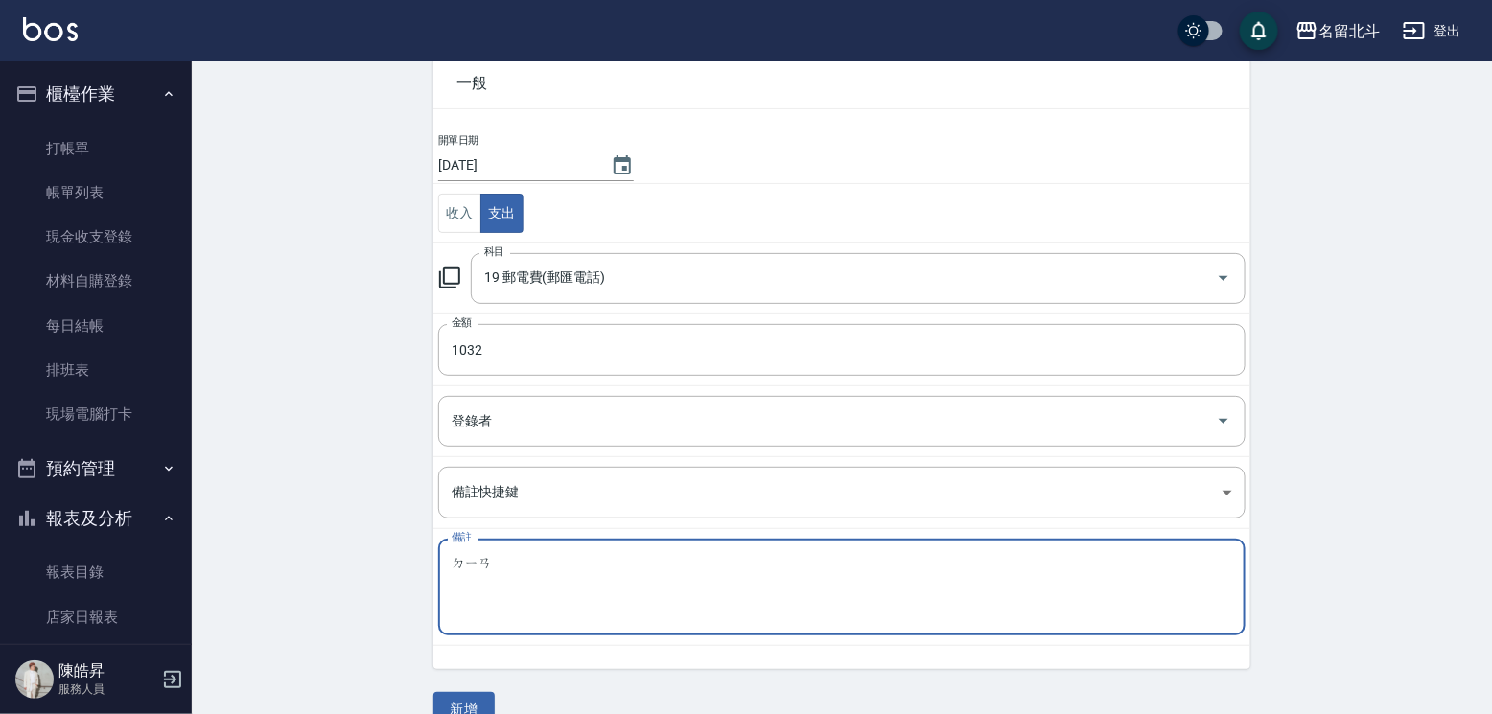
type textarea "店"
type textarea "電話費"
click at [480, 701] on button "新增" at bounding box center [463, 709] width 61 height 35
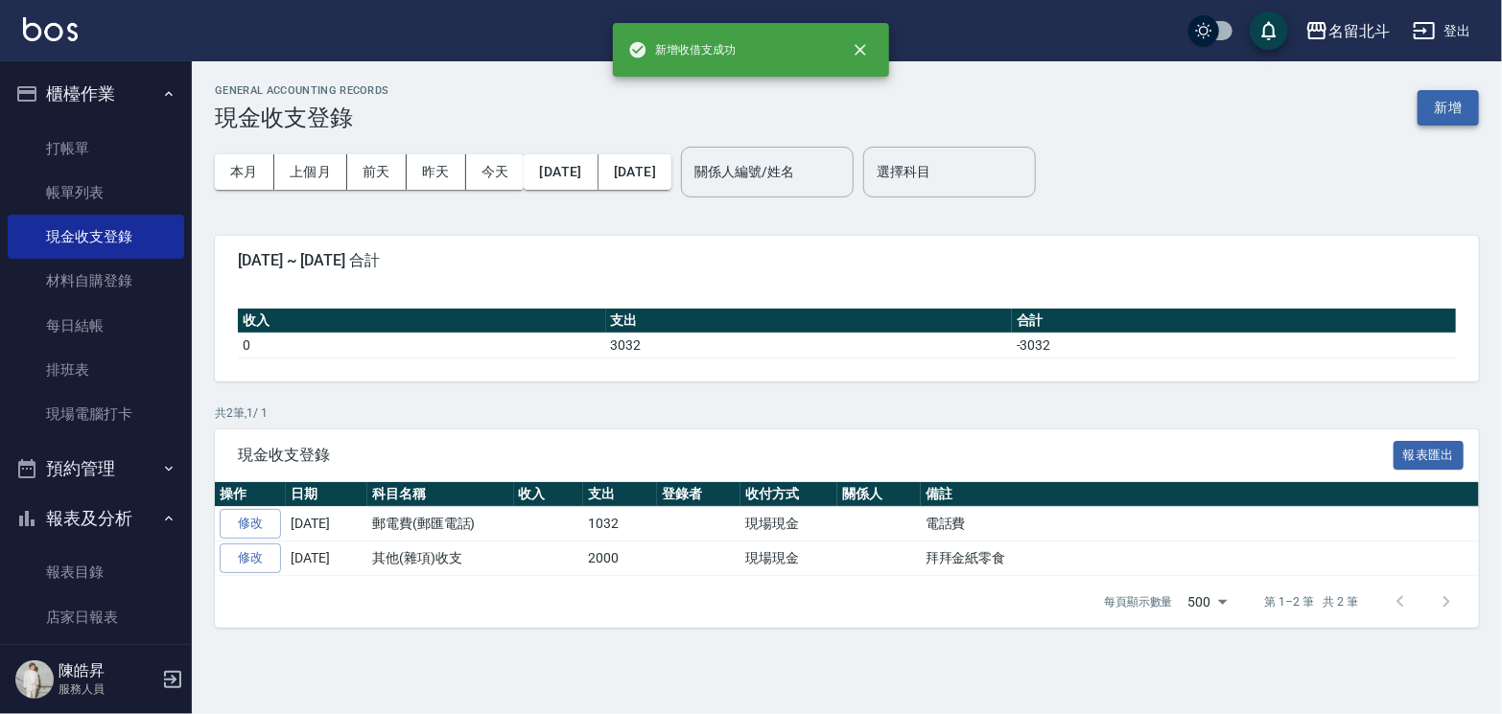
click at [1459, 119] on button "新增" at bounding box center [1447, 107] width 61 height 35
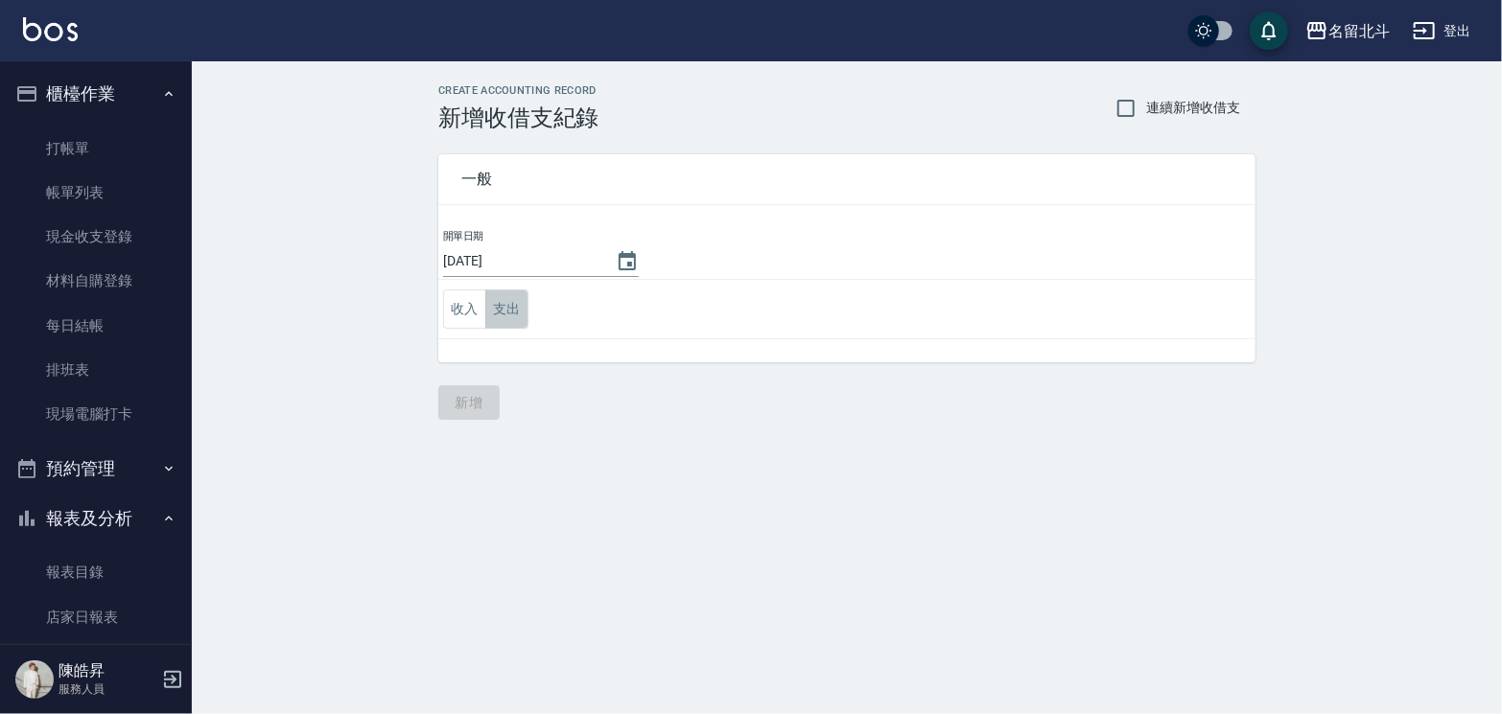
click at [503, 312] on button "支出" at bounding box center [506, 309] width 43 height 39
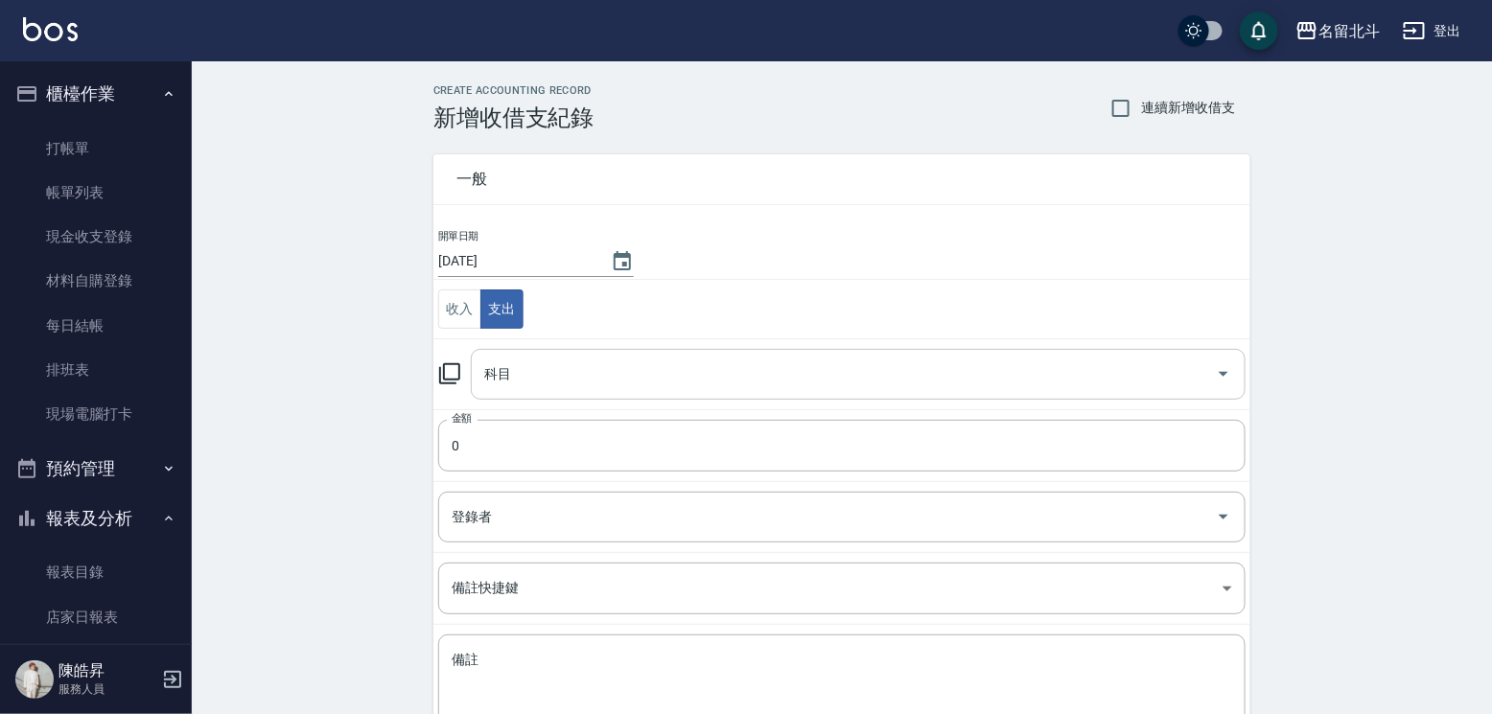
click at [561, 388] on input "科目" at bounding box center [844, 375] width 729 height 34
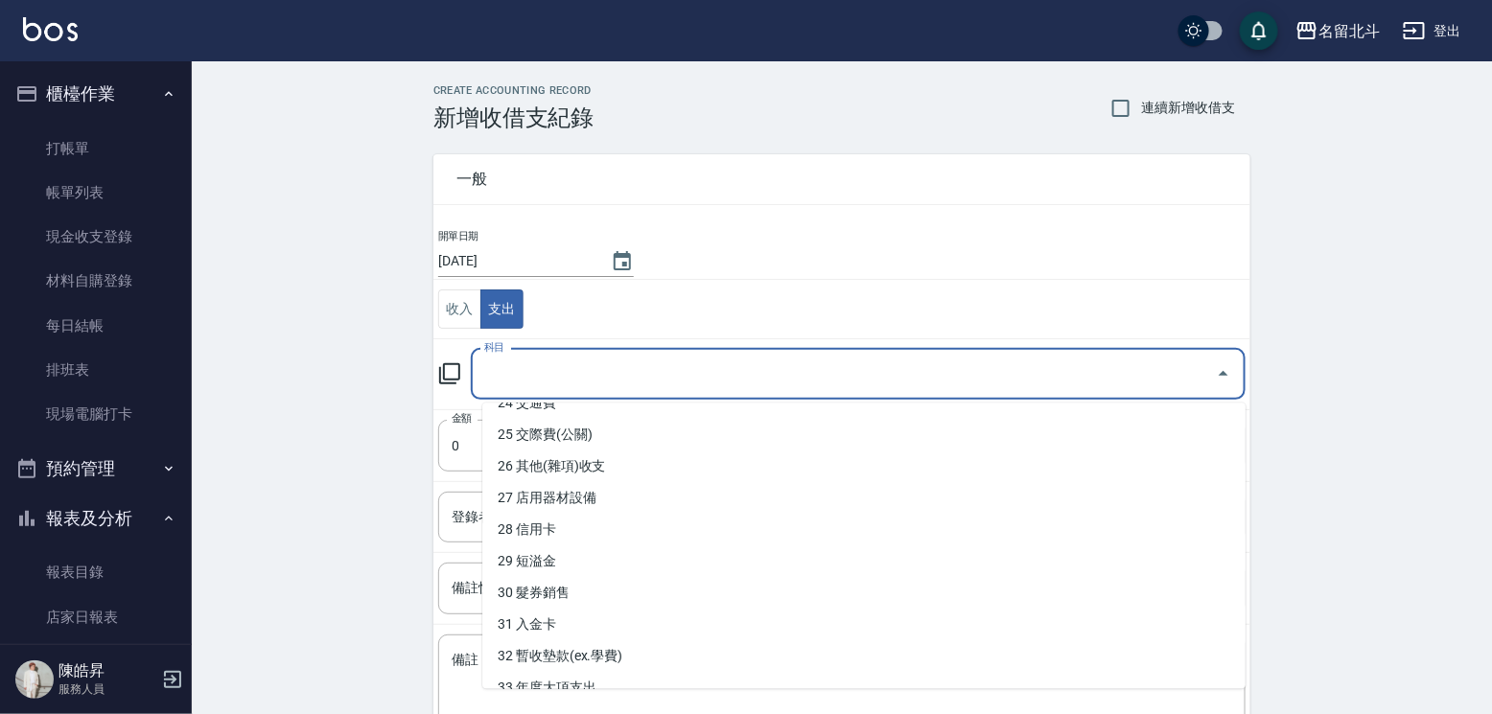
scroll to position [931, 0]
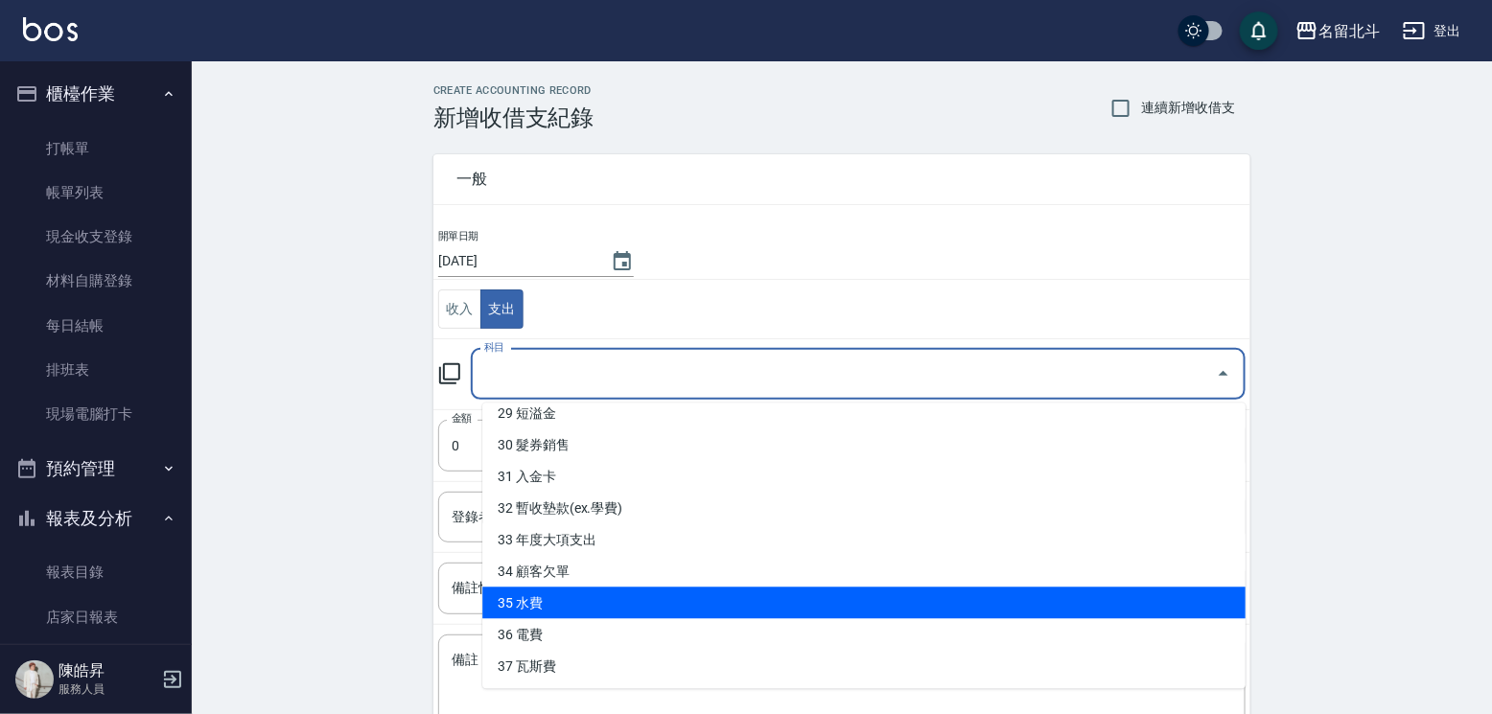
click at [628, 597] on li "35 水費" at bounding box center [863, 603] width 763 height 32
type input "35 水費"
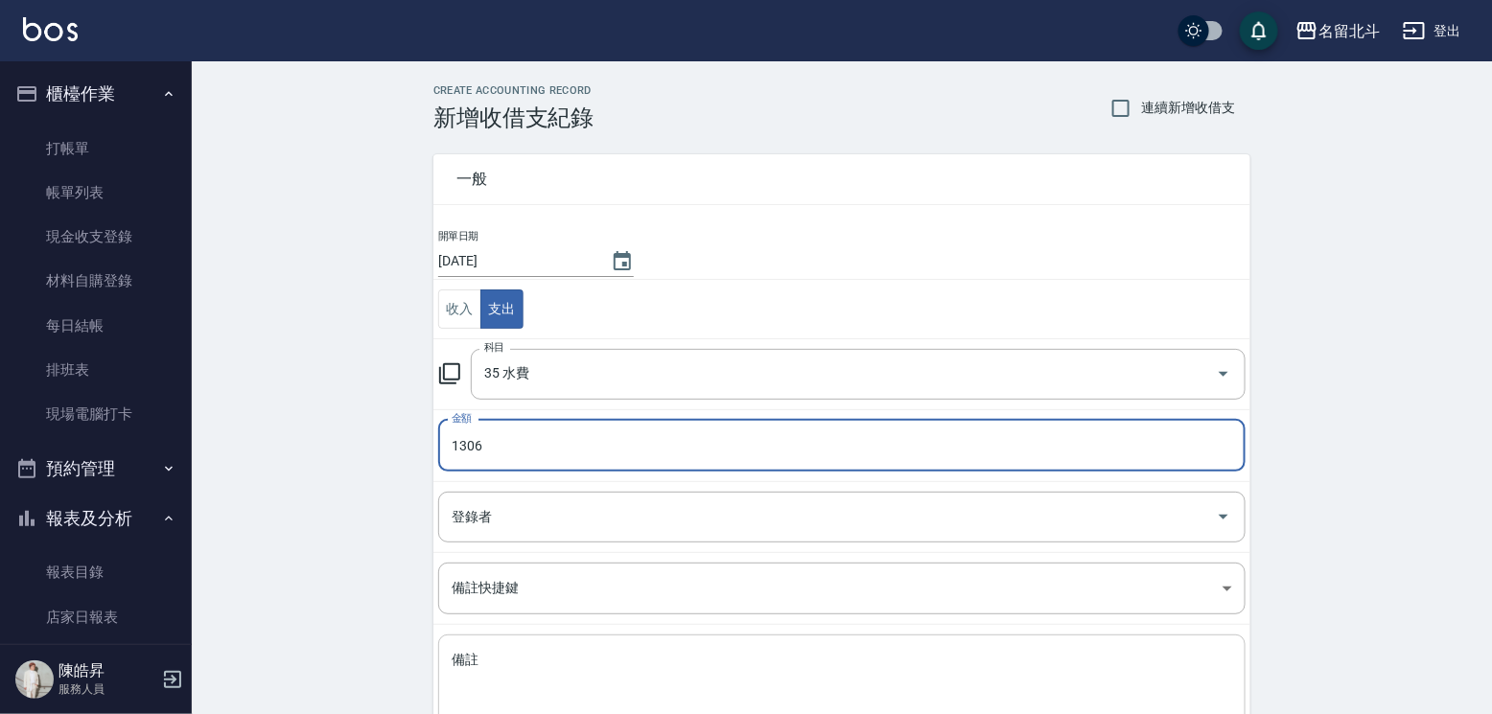
type input "1306"
click at [555, 676] on textarea "備註" at bounding box center [842, 683] width 781 height 65
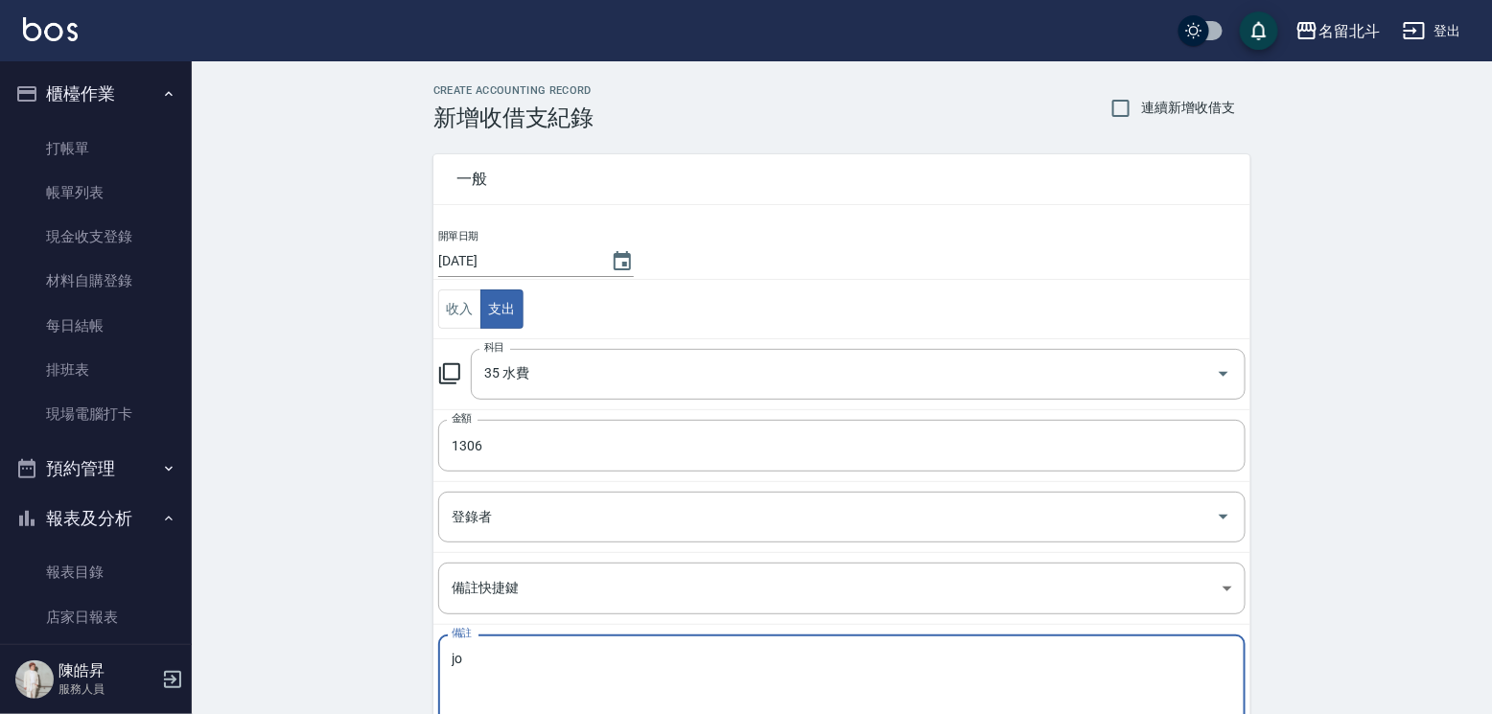
type textarea "j"
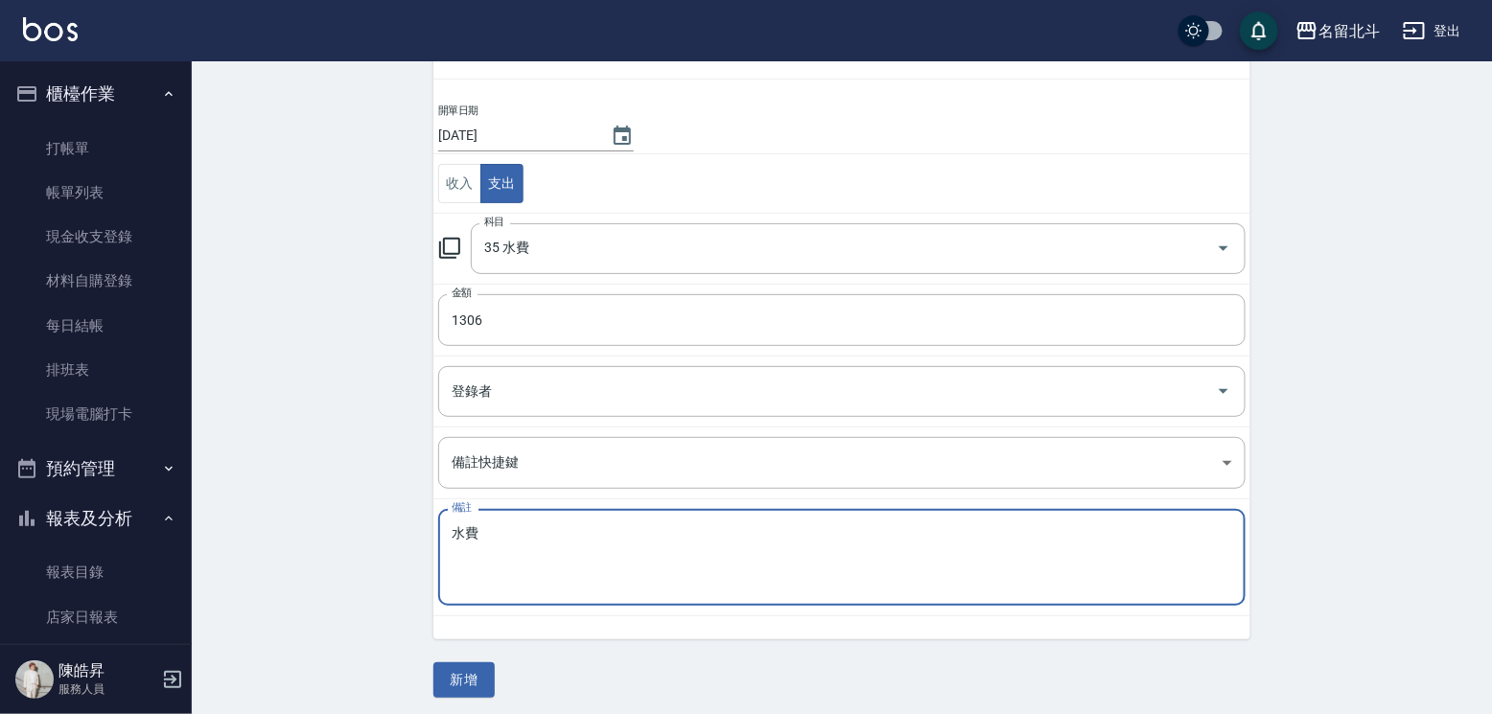
scroll to position [134, 0]
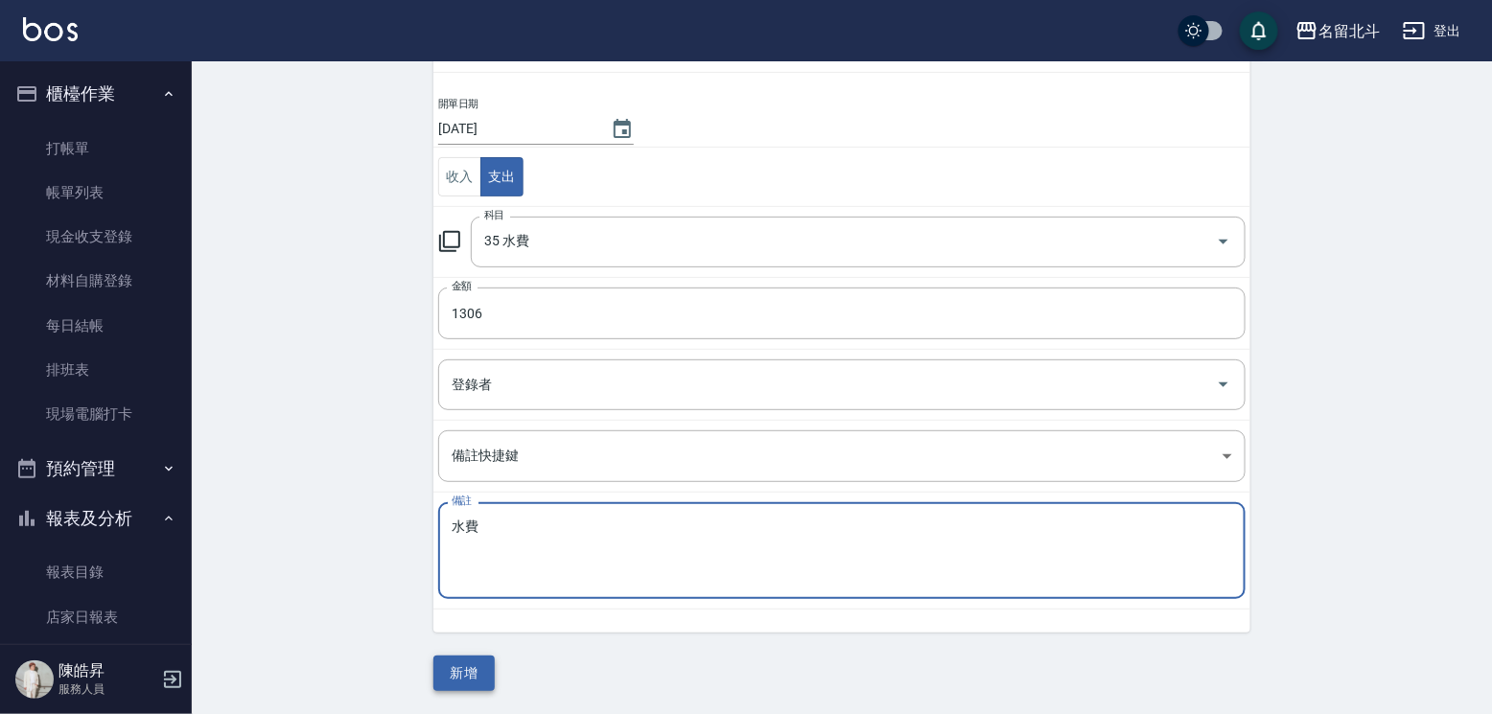
type textarea "水費"
click at [476, 683] on button "新增" at bounding box center [463, 673] width 61 height 35
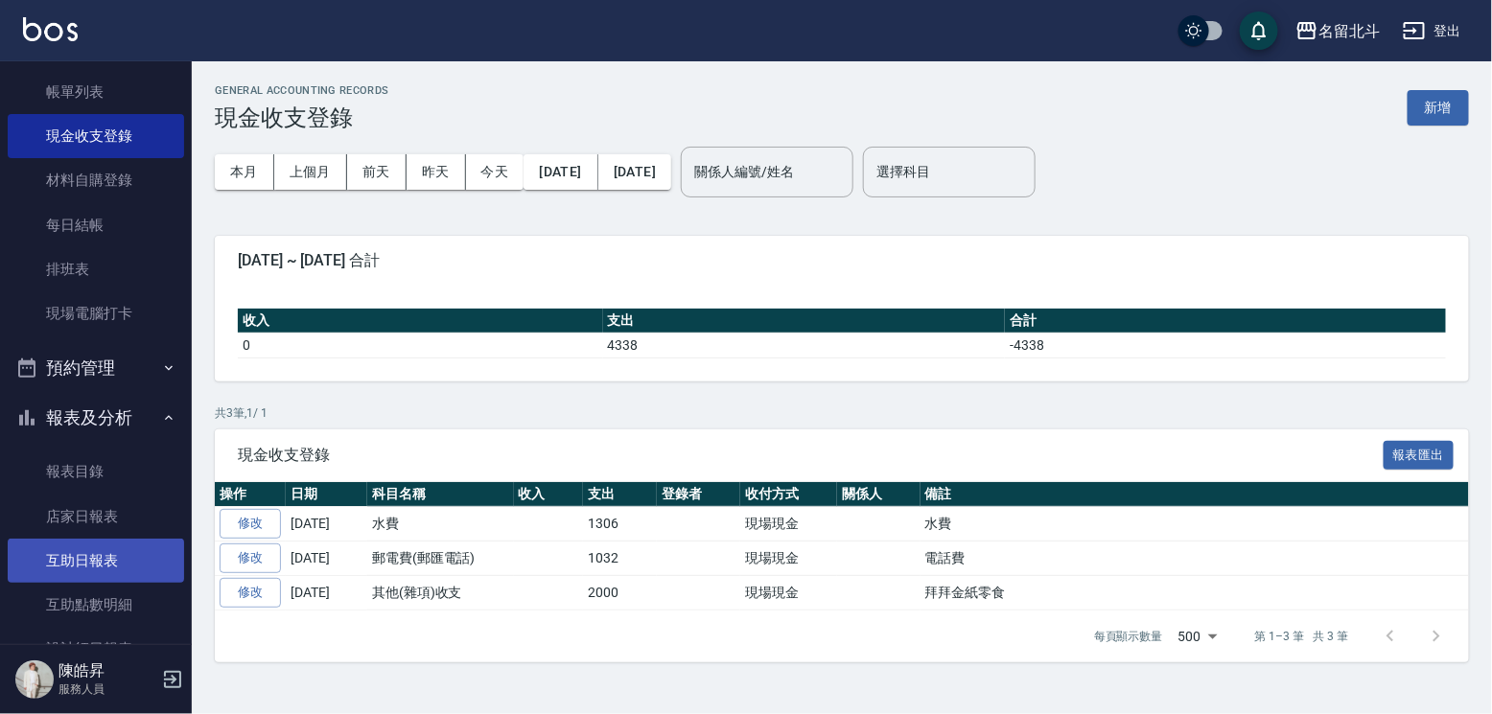
scroll to position [288, 0]
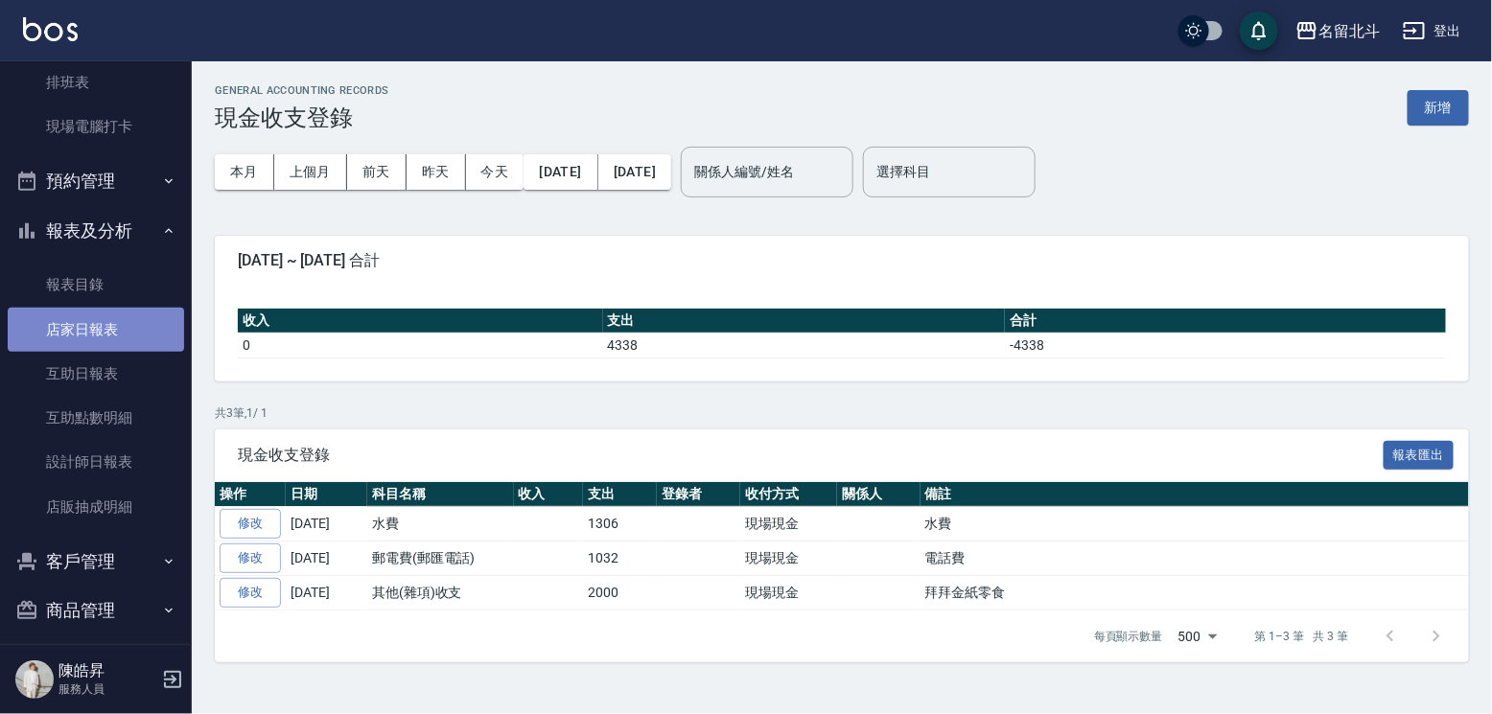
click at [111, 338] on link "店家日報表" at bounding box center [96, 330] width 176 height 44
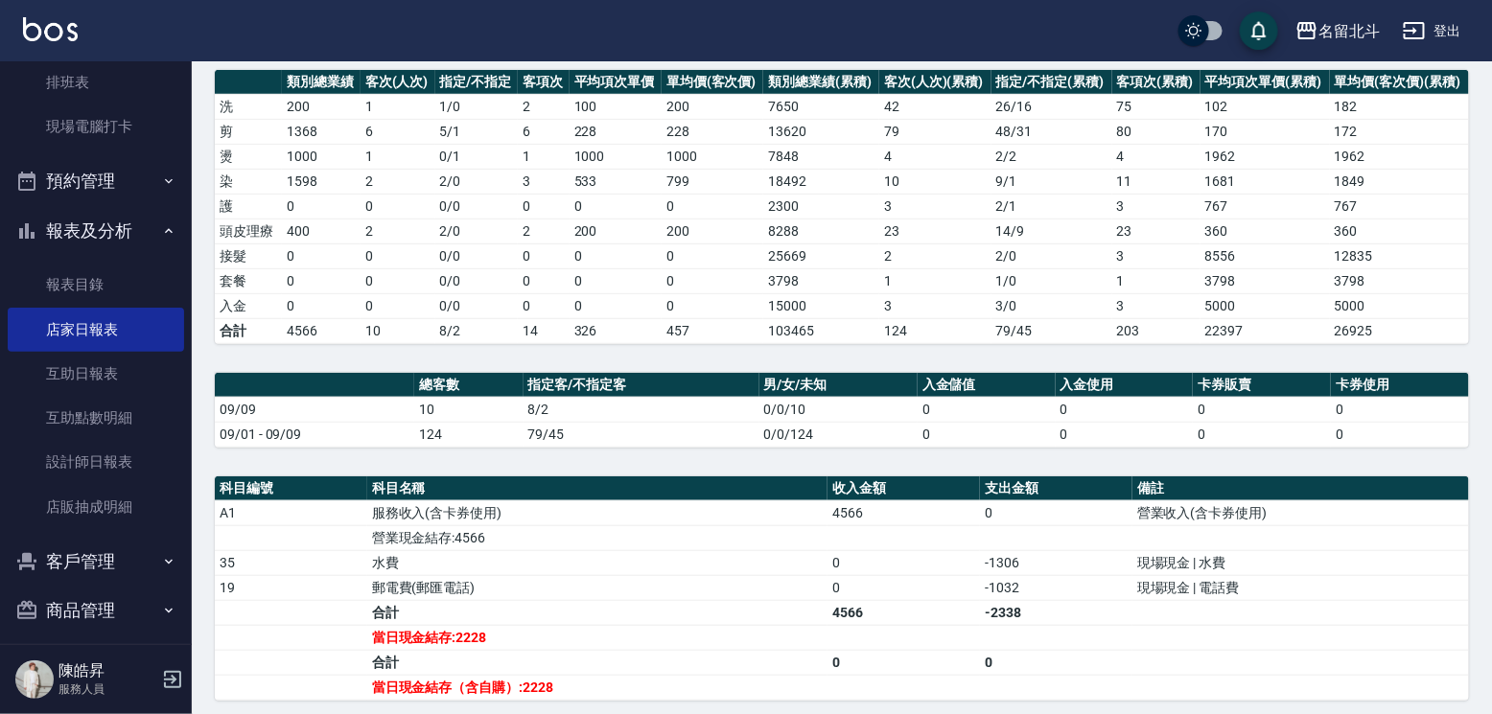
scroll to position [384, 0]
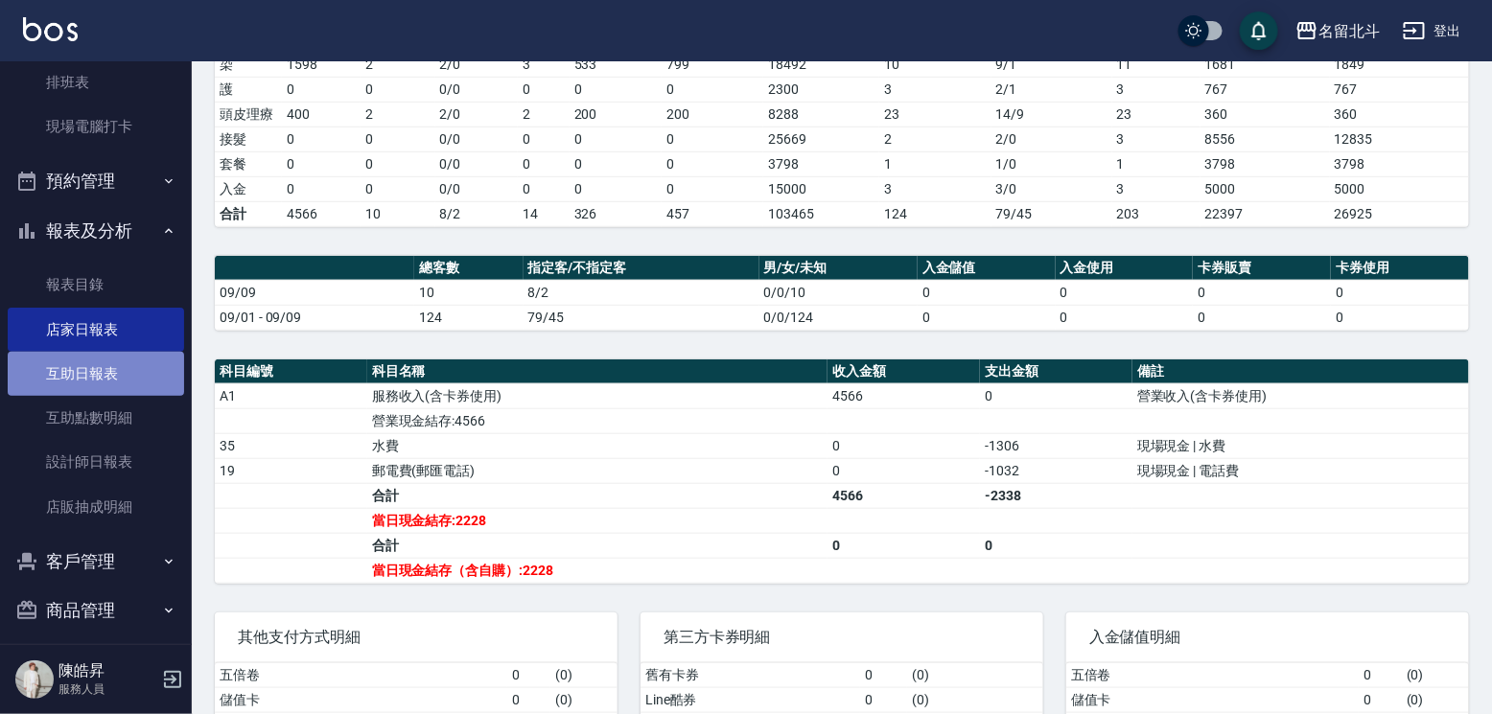
click at [108, 396] on link "互助日報表" at bounding box center [96, 374] width 176 height 44
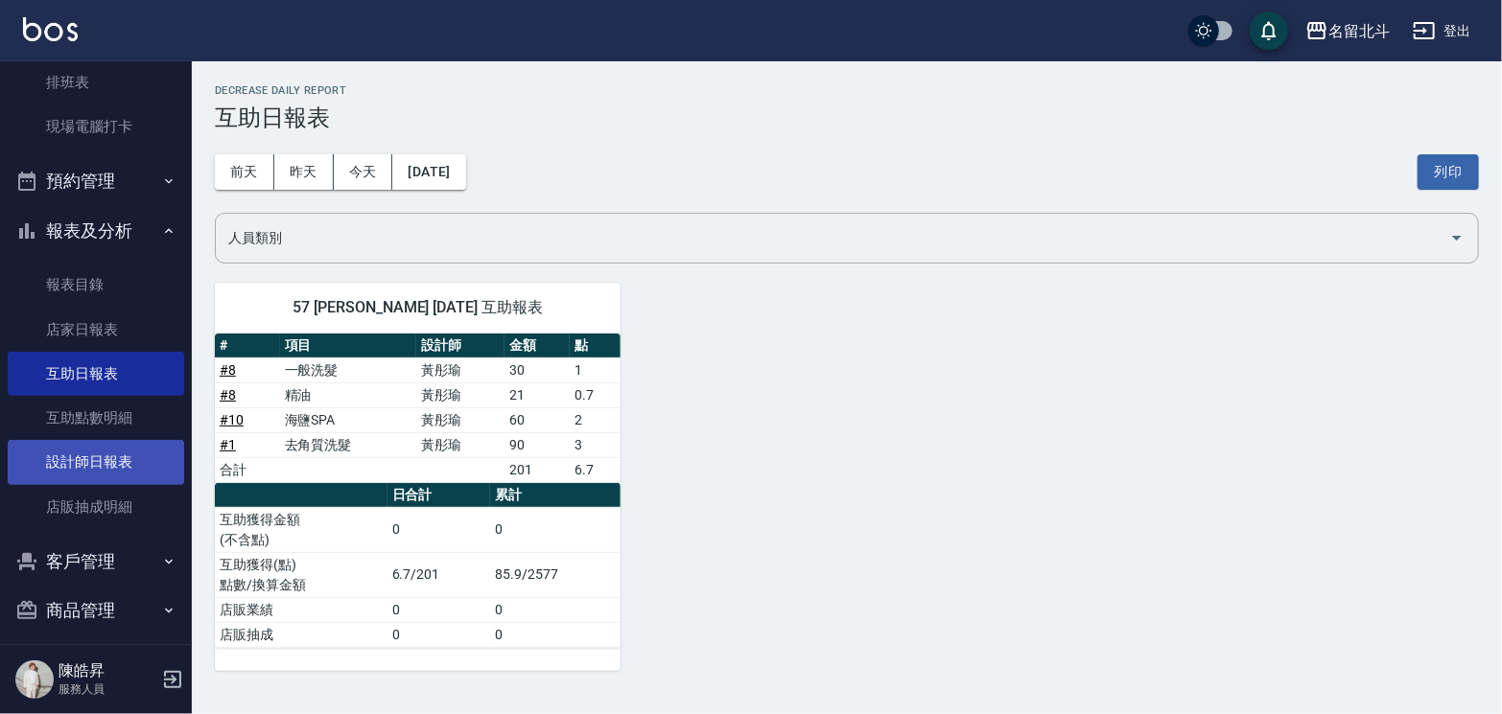
click at [80, 476] on link "設計師日報表" at bounding box center [96, 462] width 176 height 44
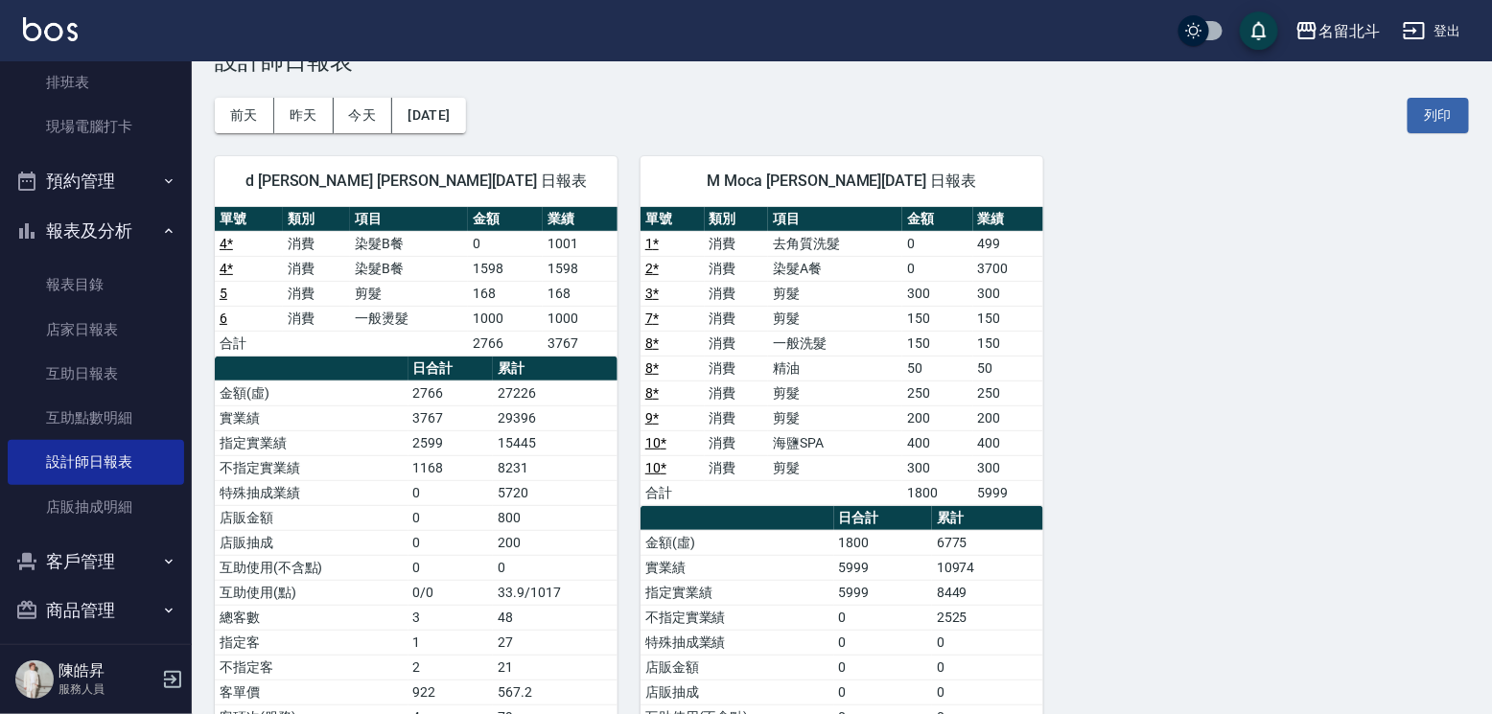
scroll to position [48, 0]
